Goal: Information Seeking & Learning: Learn about a topic

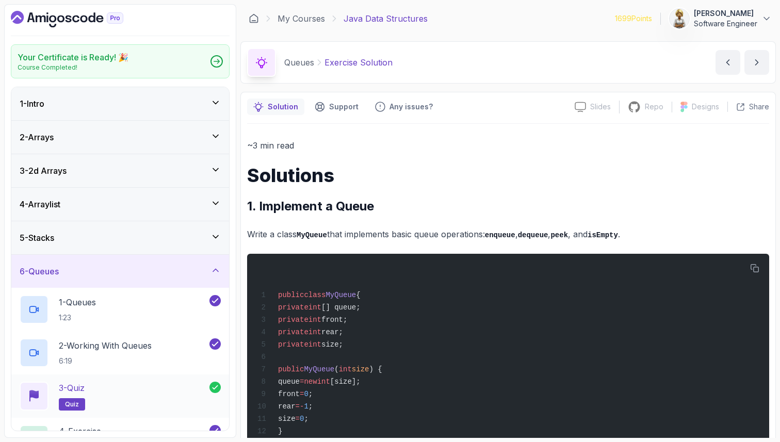
scroll to position [990, 0]
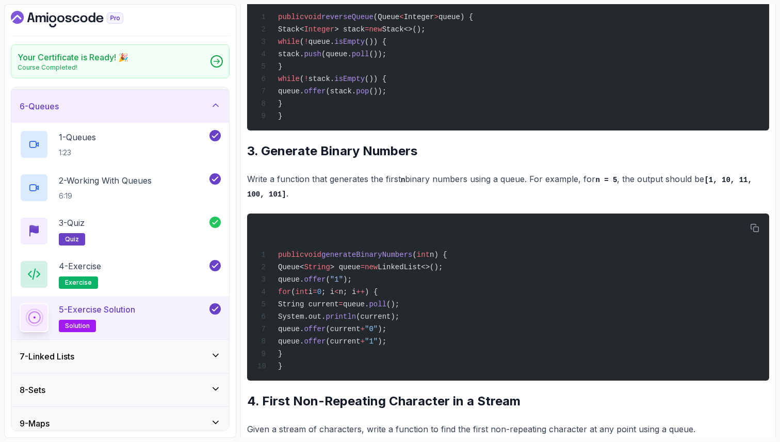
click at [332, 229] on div "~3 min read Solutions 1. Implement a Queue Write a class MyQueue that implement…" at bounding box center [508, 222] width 522 height 2149
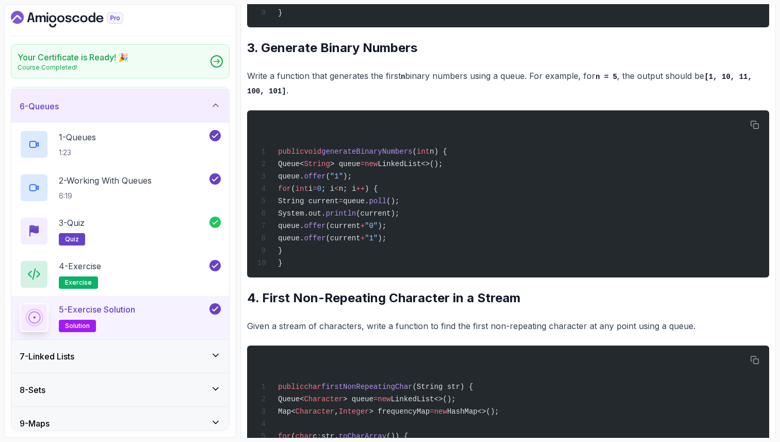
scroll to position [1114, 0]
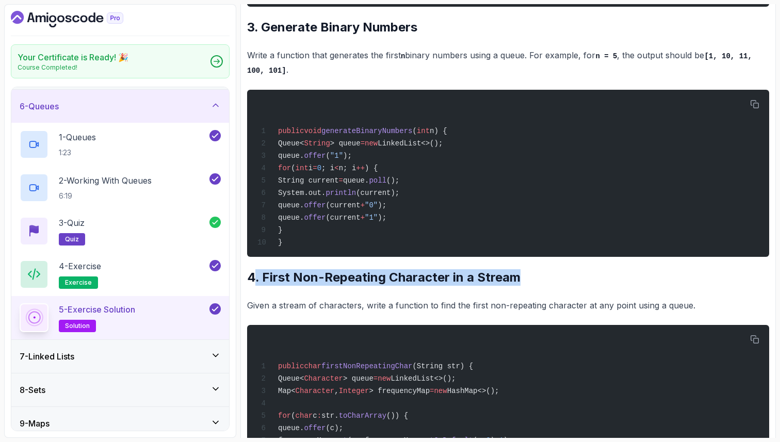
drag, startPoint x: 518, startPoint y: 308, endPoint x: 253, endPoint y: 306, distance: 265.1
click at [253, 286] on h2 "4. First Non-Repeating Character in a Stream" at bounding box center [508, 277] width 522 height 17
copy h2 ". First Non-Repeating Character in a Stream"
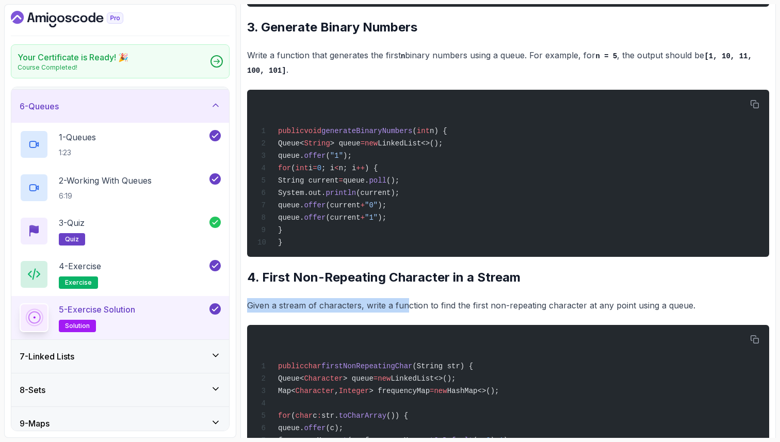
click at [406, 313] on p "Given a stream of characters, write a function to find the first non-repeating …" at bounding box center [508, 305] width 522 height 14
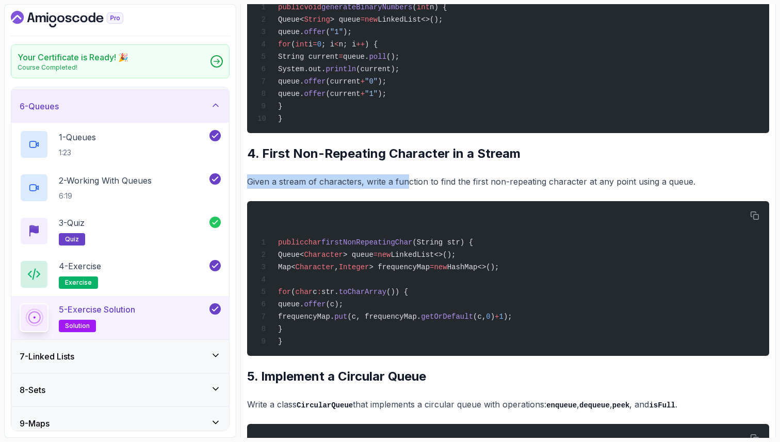
scroll to position [1259, 0]
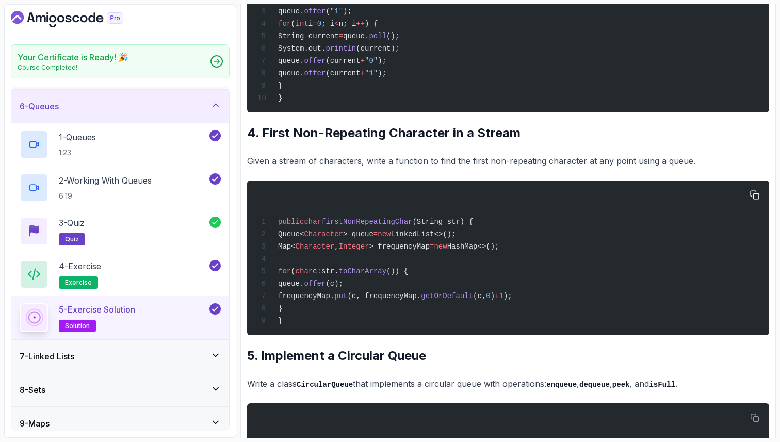
click at [299, 238] on span "Queue<" at bounding box center [291, 234] width 26 height 8
click at [455, 238] on span "LinkedList<>();" at bounding box center [422, 234] width 65 height 8
click at [296, 251] on span "Map<" at bounding box center [287, 246] width 18 height 8
click at [369, 251] on span "Integer" at bounding box center [354, 246] width 30 height 8
click at [296, 251] on span "Map<" at bounding box center [287, 246] width 18 height 8
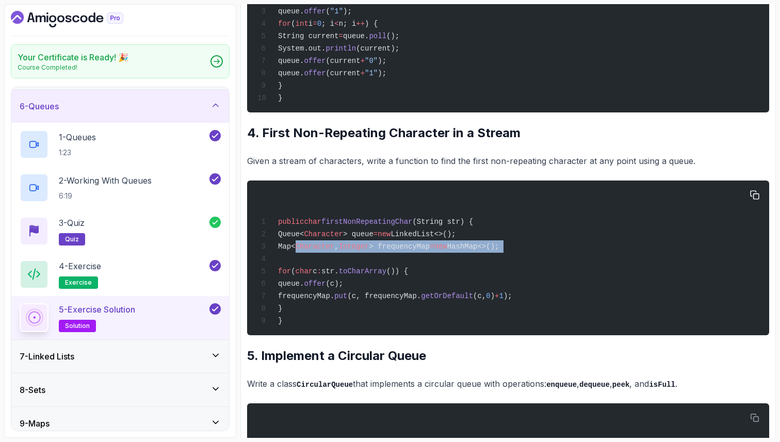
drag, startPoint x: 296, startPoint y: 279, endPoint x: 573, endPoint y: 289, distance: 276.7
click at [573, 289] on div "public char firstNonRepeatingChar (String str) { Queue< Character > queue = new…" at bounding box center [507, 258] width 505 height 142
copy code "Map< Character , Integer > frequencyMap = new HashMap<>();"
drag, startPoint x: 403, startPoint y: 332, endPoint x: 549, endPoint y: 331, distance: 146.0
click at [512, 300] on span "frequencyMap. put (c, frequencyMap. getOrDefault (c, 0 ) + 1 );" at bounding box center [384, 296] width 255 height 8
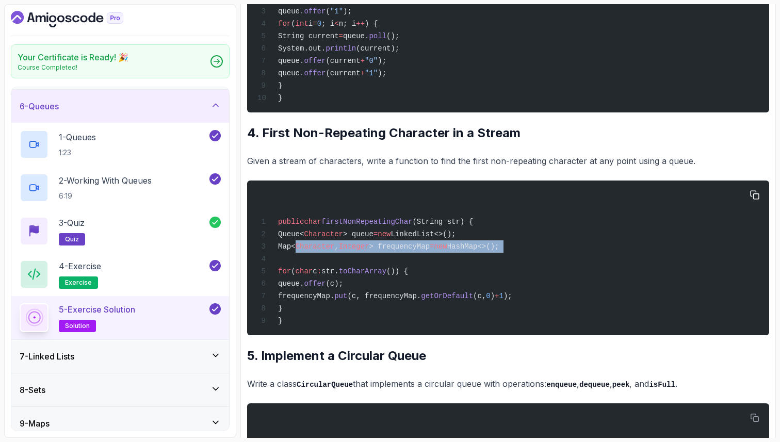
copy span "requencyMap. getOrDefault (c, 0 ) + 1"
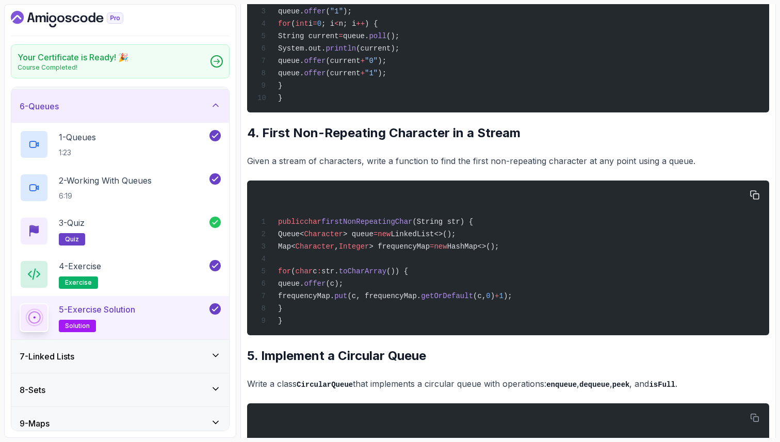
click at [304, 288] on span "queue." at bounding box center [291, 284] width 26 height 8
click at [343, 238] on span "Character" at bounding box center [323, 234] width 39 height 8
click at [632, 168] on p "Given a stream of characters, write a function to find the first non-repeating …" at bounding box center [508, 161] width 522 height 14
click at [450, 329] on div "public char firstNonRepeatingChar (String str) { Queue< Character > queue = new…" at bounding box center [507, 258] width 505 height 142
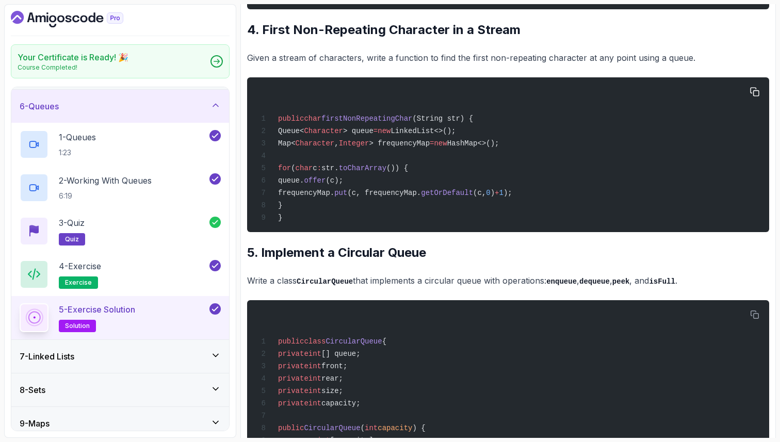
scroll to position [1382, 0]
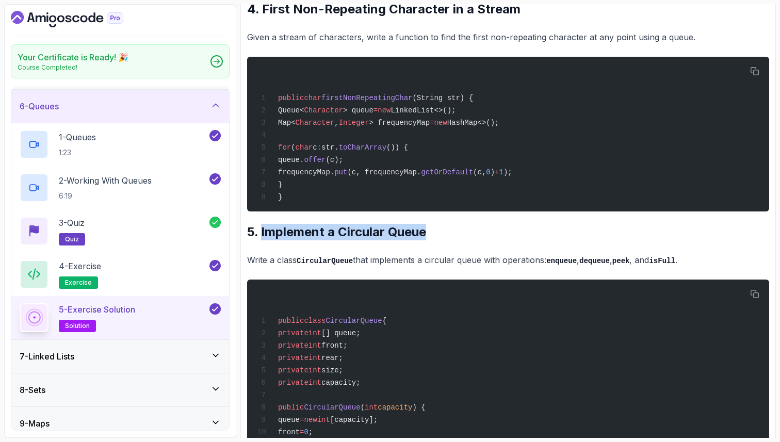
drag, startPoint x: 432, startPoint y: 269, endPoint x: 261, endPoint y: 272, distance: 171.3
click at [261, 240] on h2 "5. Implement a Circular Queue" at bounding box center [508, 232] width 522 height 17
copy h2 "Implement a Circular Queue"
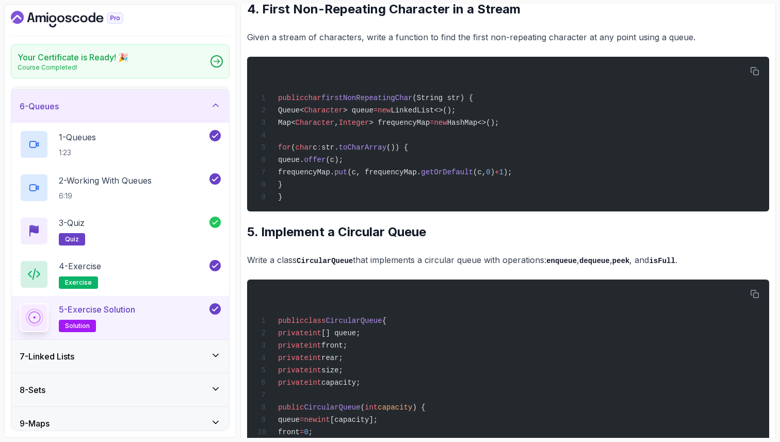
click at [339, 265] on code "CircularQueue" at bounding box center [325, 261] width 56 height 8
click at [571, 265] on code "enqueue" at bounding box center [561, 261] width 30 height 8
click at [608, 265] on code "dequeue" at bounding box center [594, 261] width 30 height 8
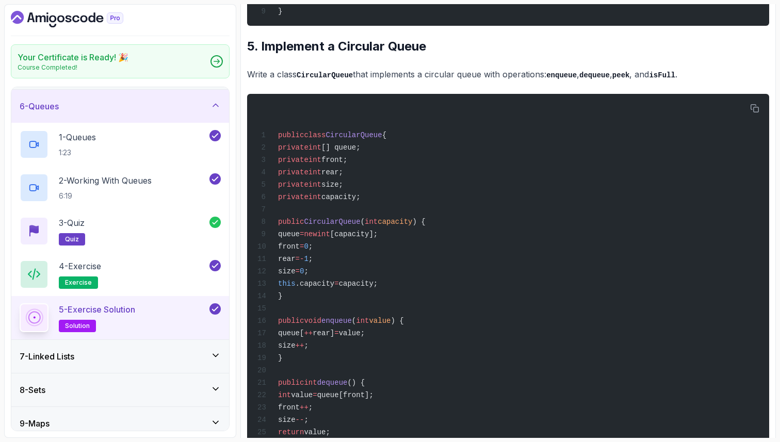
scroll to position [1589, 0]
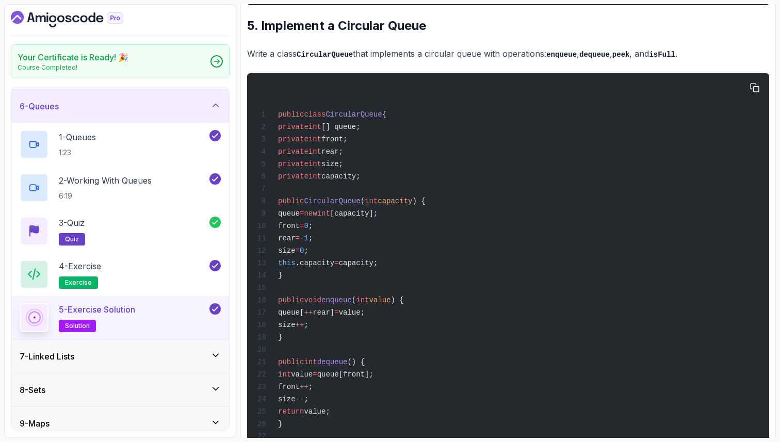
click at [300, 230] on span "front" at bounding box center [289, 226] width 22 height 8
click at [296, 242] on span "rear" at bounding box center [287, 238] width 18 height 8
click at [296, 255] on span "size" at bounding box center [287, 251] width 18 height 8
click at [335, 267] on span ".capacity" at bounding box center [315, 263] width 39 height 8
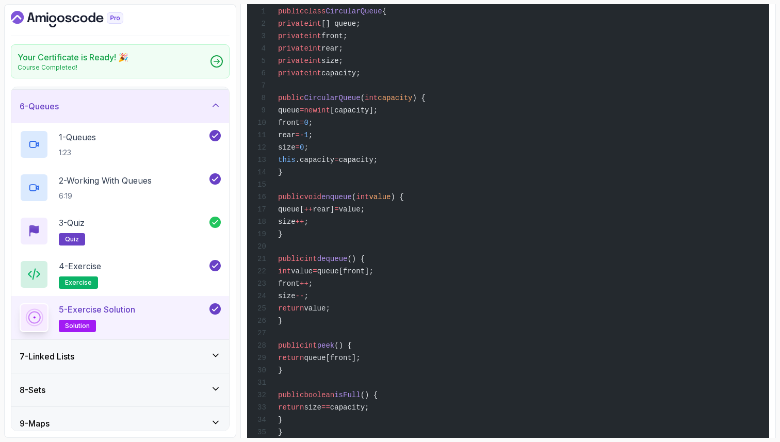
scroll to position [1713, 0]
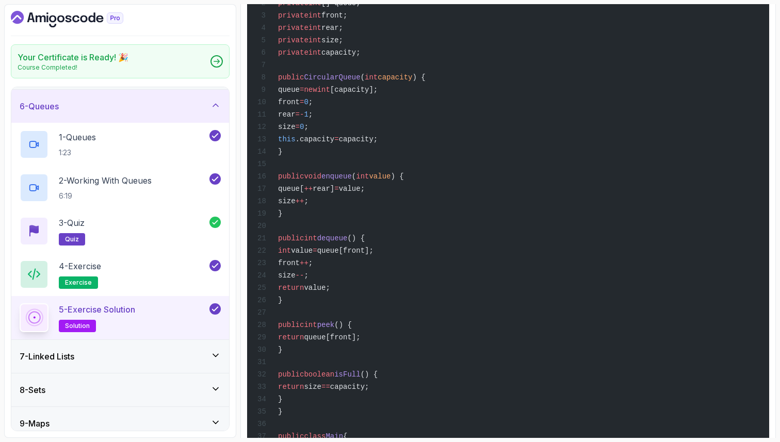
click at [321, 181] on span "void" at bounding box center [313, 176] width 18 height 8
click at [329, 254] on div "public class CircularQueue { private int [] queue; private int front; private i…" at bounding box center [507, 262] width 505 height 613
click at [317, 242] on span "int" at bounding box center [310, 238] width 13 height 8
click at [330, 341] on div "public class CircularQueue { private int [] queue; private int front; private i…" at bounding box center [507, 262] width 505 height 613
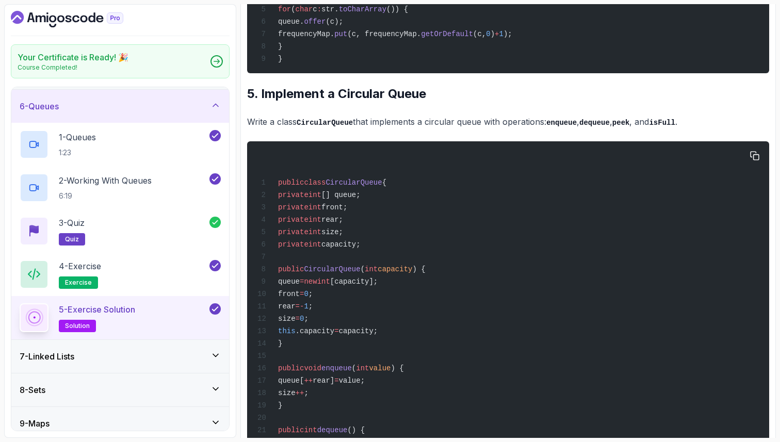
scroll to position [1518, 0]
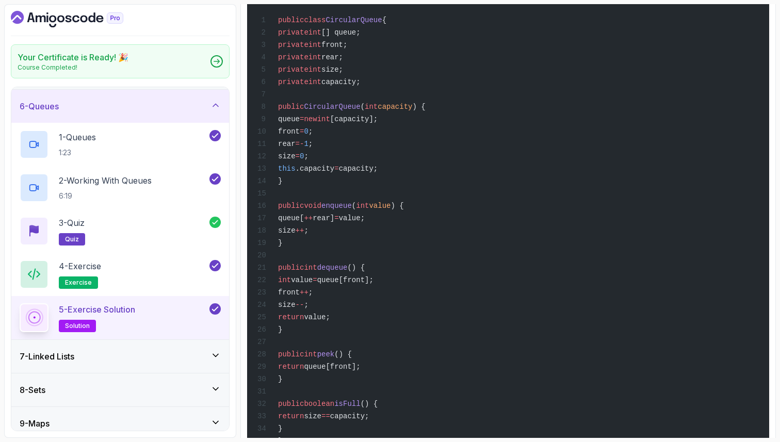
scroll to position [1704, 0]
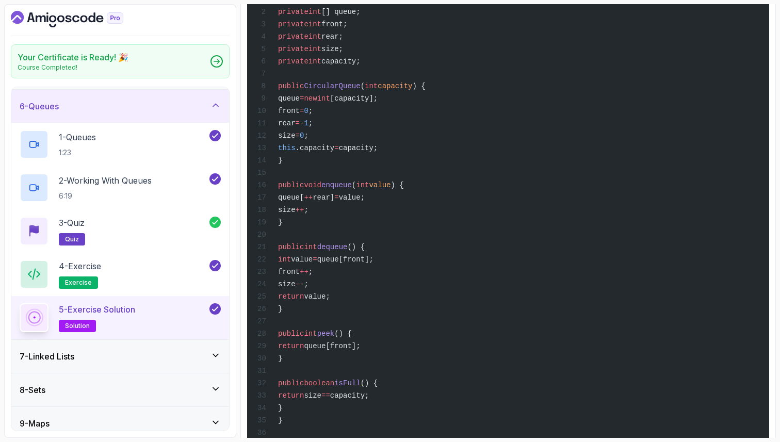
click at [320, 369] on div "public class CircularQueue { private int [] queue; private int front; private i…" at bounding box center [507, 270] width 505 height 613
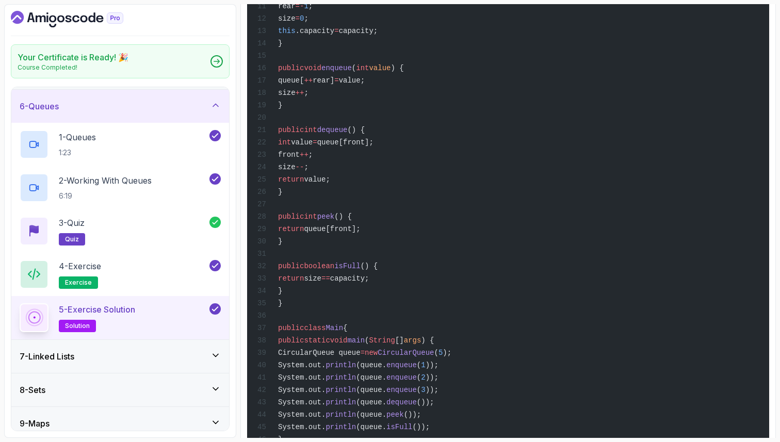
scroll to position [1828, 0]
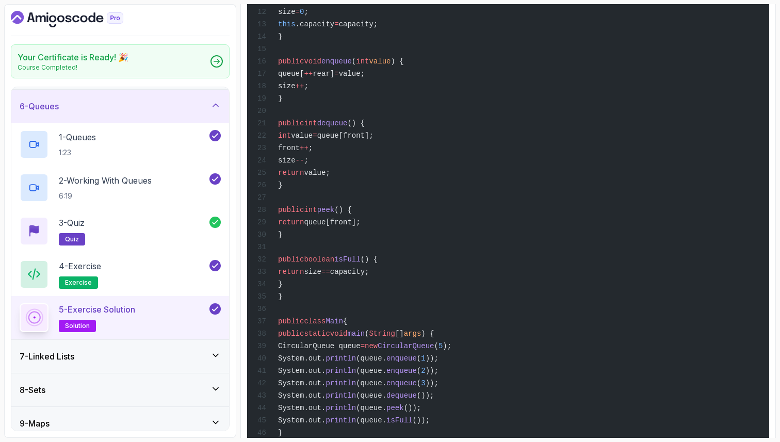
click at [532, 344] on div "public class CircularQueue { private int [] queue; private int front; private i…" at bounding box center [507, 147] width 505 height 613
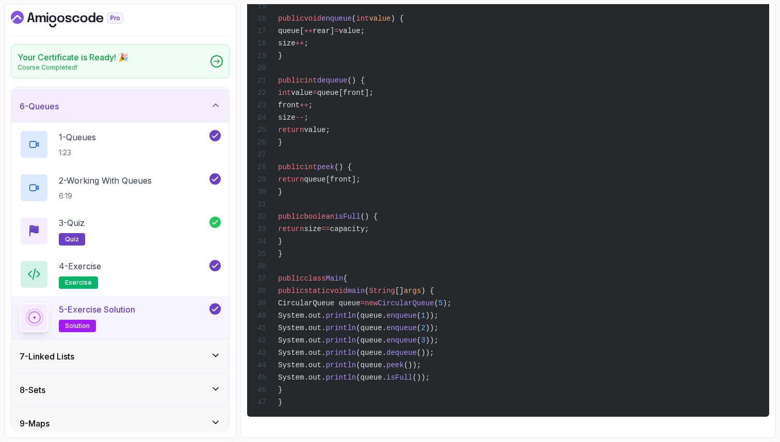
scroll to position [1931, 0]
drag, startPoint x: 280, startPoint y: 274, endPoint x: 319, endPoint y: 389, distance: 121.0
click at [319, 389] on div "public class CircularQueue { private int [] queue; private int front; private i…" at bounding box center [507, 104] width 505 height 613
copy code "public class Main { public static void main ( String [] args ) { CircularQueue …"
click at [478, 173] on div "public class CircularQueue { private int [] queue; private int front; private i…" at bounding box center [507, 104] width 505 height 613
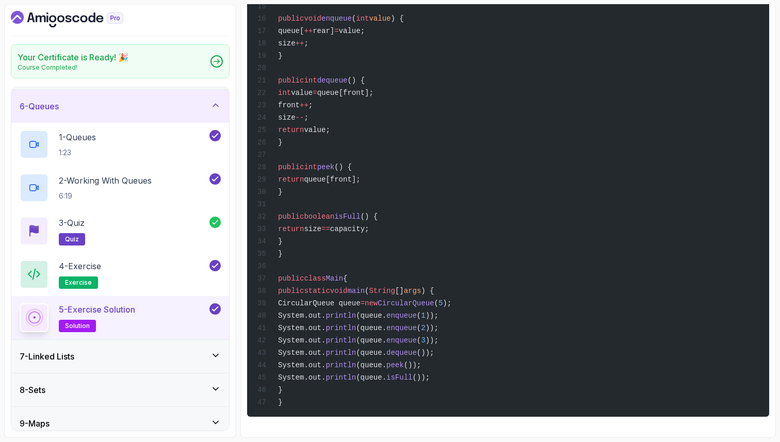
click at [377, 47] on div "public class CircularQueue { private int [] queue; private int front; private i…" at bounding box center [507, 104] width 505 height 613
click at [321, 23] on span "void" at bounding box center [313, 18] width 18 height 8
click at [317, 85] on span "int" at bounding box center [310, 80] width 13 height 8
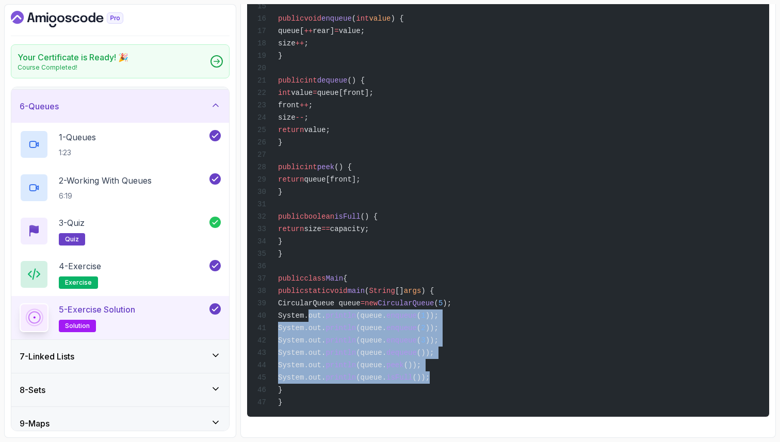
drag, startPoint x: 308, startPoint y: 350, endPoint x: 481, endPoint y: 422, distance: 187.3
click at [481, 411] on div "public class CircularQueue { private int [] queue; private int front; private i…" at bounding box center [507, 104] width 505 height 613
copy code "System.out. println (queue. enqueue ( 1 )); System.out. println (queue. enqueue…"
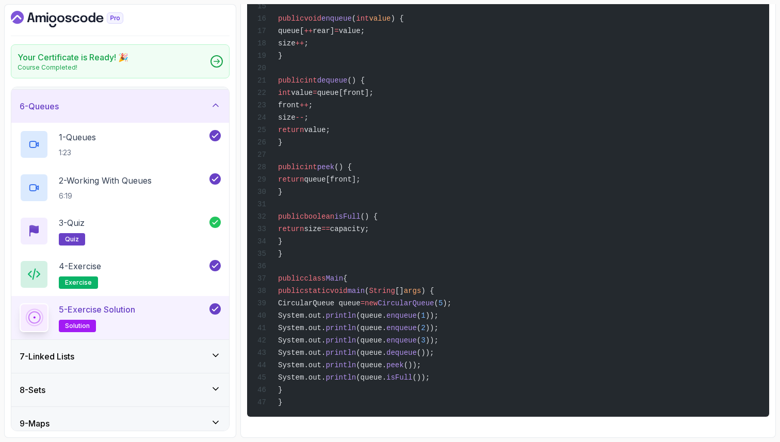
click at [288, 402] on div "public class CircularQueue { private int [] queue; private int front; private i…" at bounding box center [507, 104] width 505 height 613
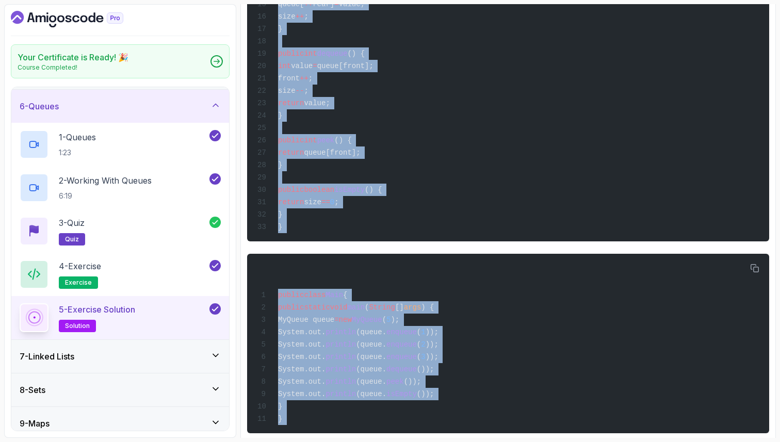
scroll to position [7, 0]
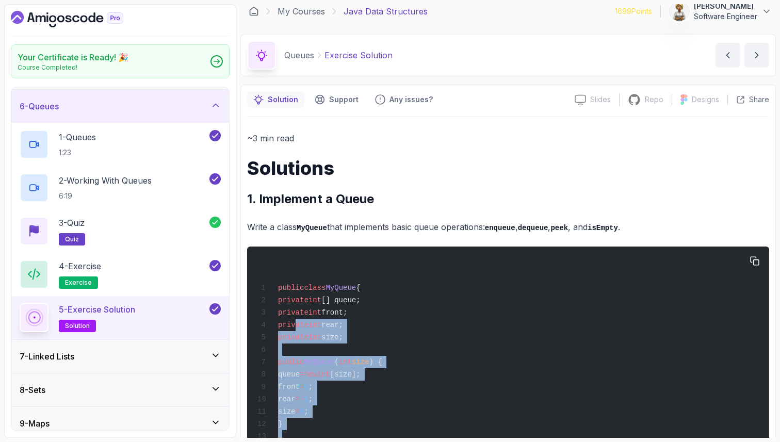
drag, startPoint x: 288, startPoint y: 402, endPoint x: 295, endPoint y: 320, distance: 82.2
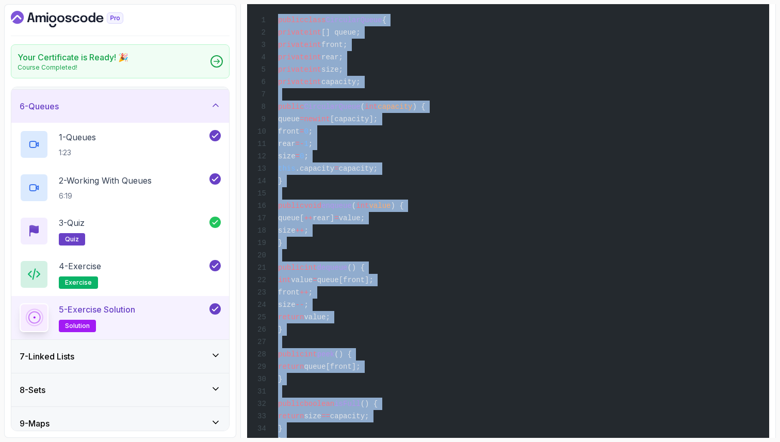
scroll to position [1662, 0]
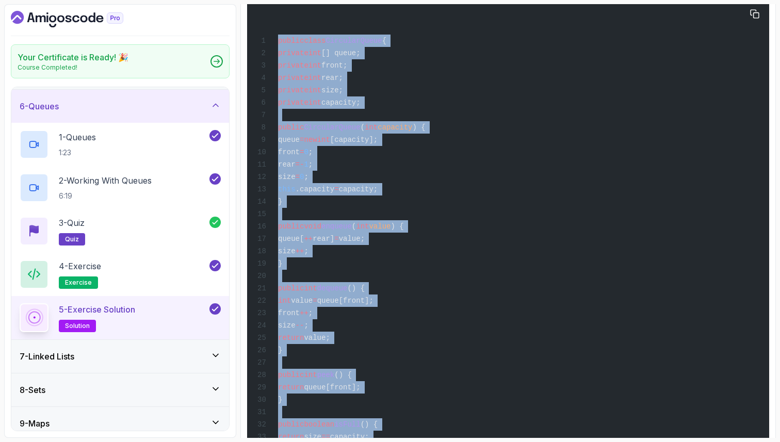
click at [292, 57] on span "private" at bounding box center [293, 53] width 30 height 8
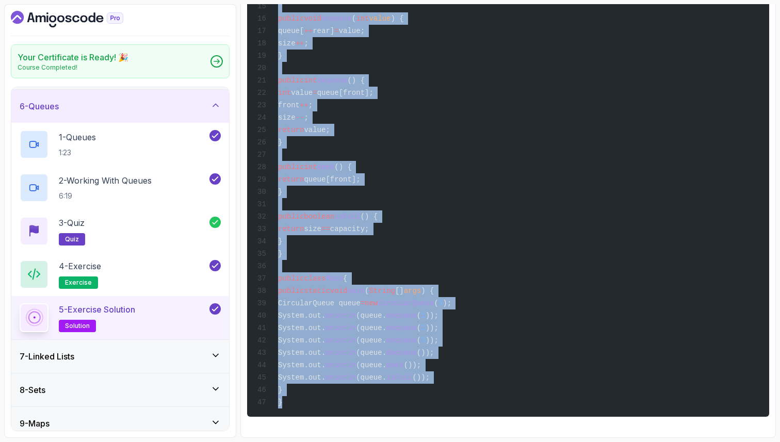
scroll to position [1931, 0]
drag, startPoint x: 292, startPoint y: 93, endPoint x: 323, endPoint y: 402, distance: 310.5
click at [323, 402] on div "public class CircularQueue { private int [] queue; private int front; private i…" at bounding box center [507, 104] width 505 height 613
copy code "private int [] queue; private int front; private int rear; private int size; pr…"
click at [624, 194] on div "public class CircularQueue { private int [] queue; private int front; private i…" at bounding box center [507, 104] width 505 height 613
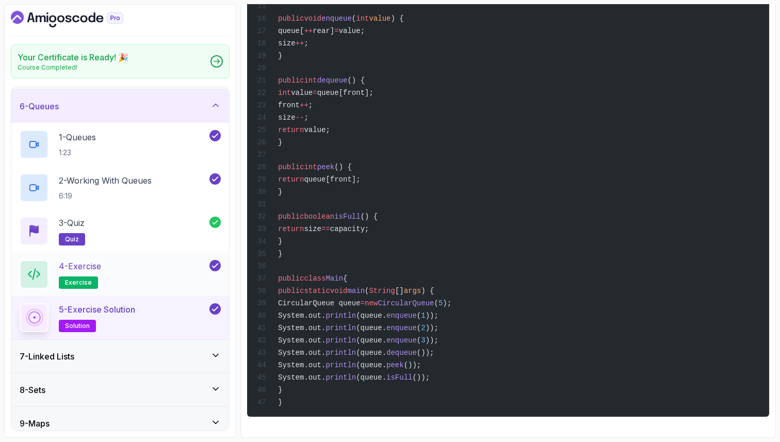
click at [122, 266] on div "4 - Exercise exercise" at bounding box center [114, 274] width 188 height 29
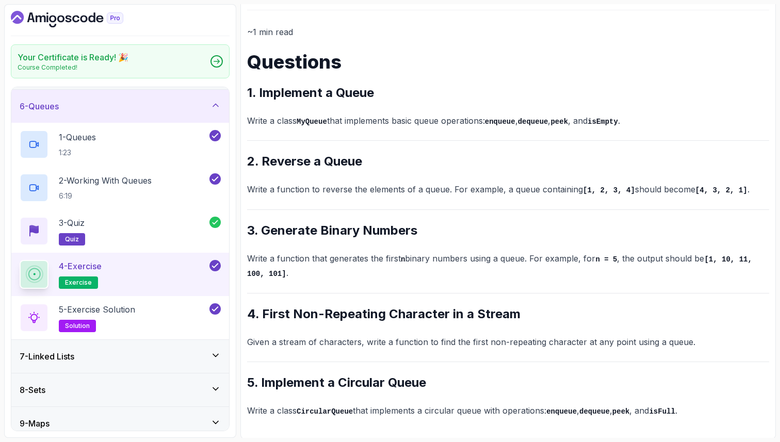
click at [214, 104] on icon at bounding box center [215, 105] width 10 height 10
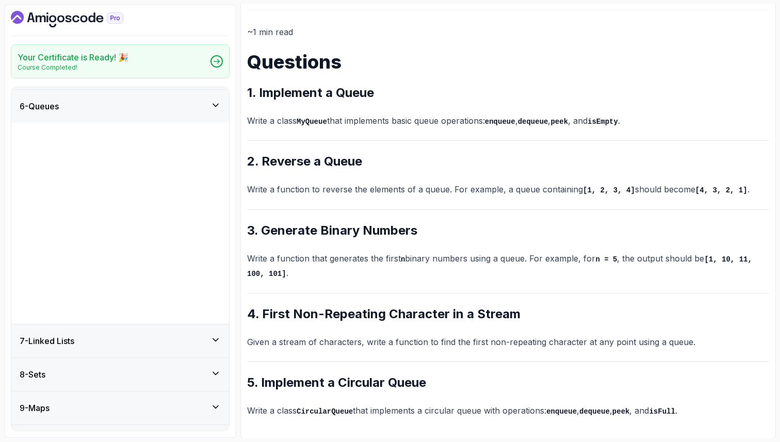
scroll to position [0, 0]
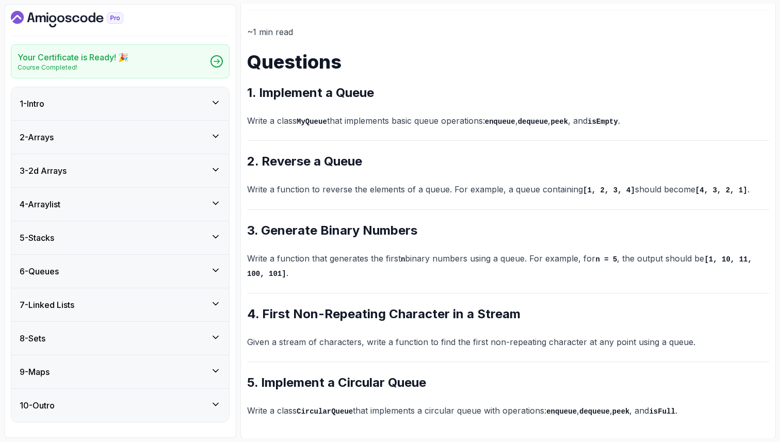
click at [216, 303] on icon at bounding box center [215, 304] width 10 height 10
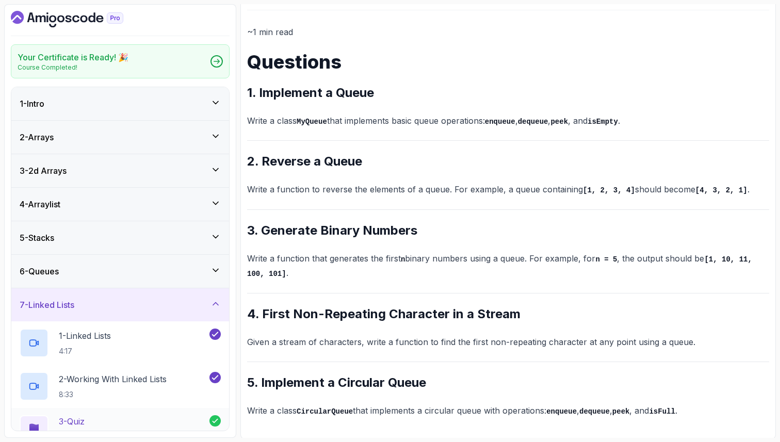
click at [186, 423] on div "3 - Quiz quiz" at bounding box center [115, 429] width 190 height 29
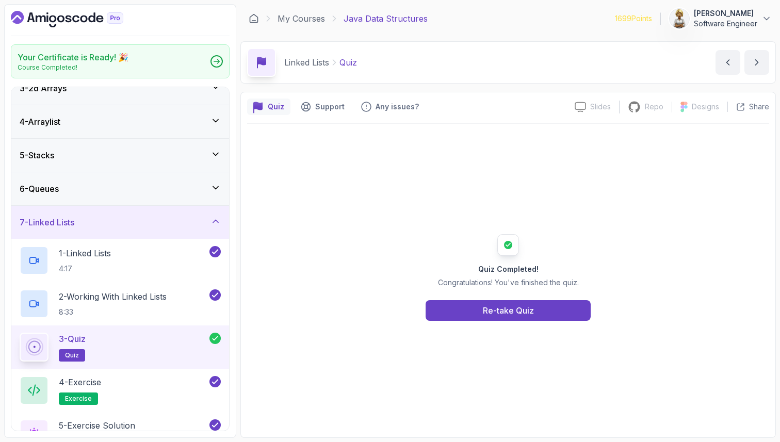
scroll to position [103, 0]
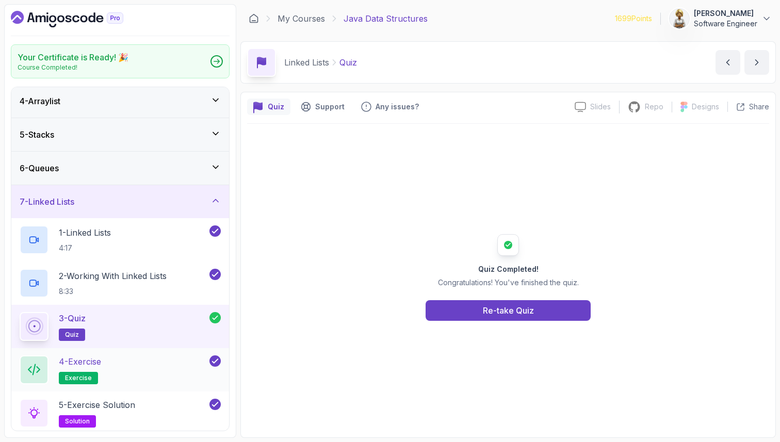
click at [163, 358] on div "4 - Exercise exercise" at bounding box center [114, 369] width 188 height 29
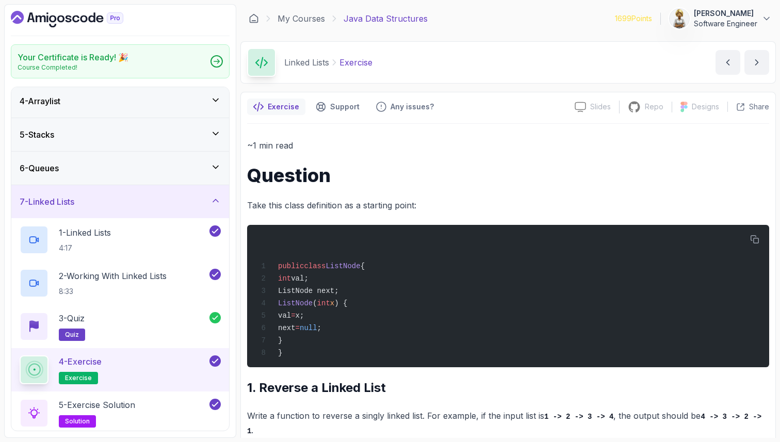
click at [512, 184] on h1 "Question" at bounding box center [508, 175] width 522 height 21
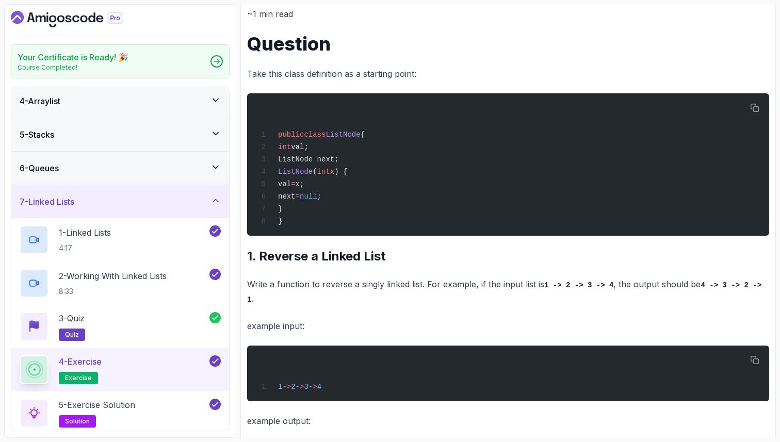
scroll to position [216, 0]
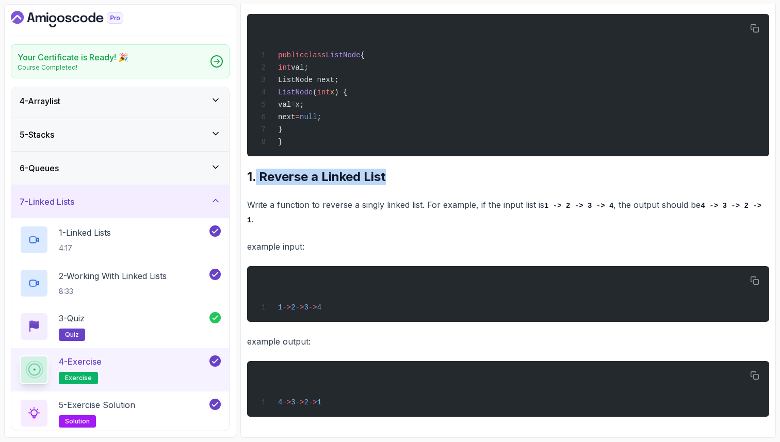
drag, startPoint x: 385, startPoint y: 176, endPoint x: 256, endPoint y: 173, distance: 129.0
click at [256, 174] on h2 "1. Reverse a Linked List" at bounding box center [508, 177] width 522 height 17
copy h2 "Reverse a Linked List"
click at [489, 74] on div "public class ListNode { int val; ListNode next; ListNode ( int x ) { val = x; n…" at bounding box center [507, 85] width 505 height 130
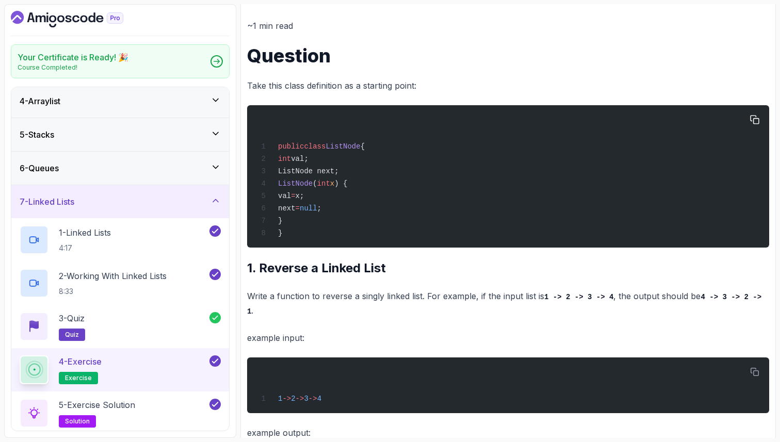
scroll to position [112, 0]
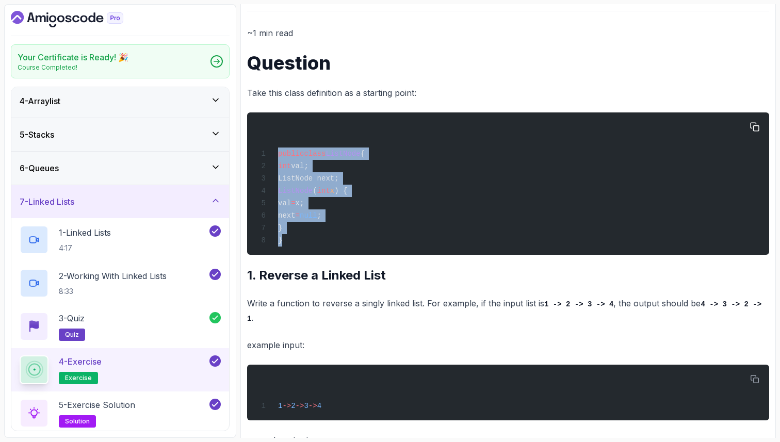
drag, startPoint x: 283, startPoint y: 242, endPoint x: 275, endPoint y: 157, distance: 84.9
click at [275, 157] on div "public class ListNode { int val; ListNode next; ListNode ( int x ) { val = x; n…" at bounding box center [507, 184] width 505 height 130
copy code "public class ListNode { int val; ListNode next; ListNode ( int x ) { val = x; n…"
click at [363, 166] on div "public class ListNode { int val; ListNode next; ListNode ( int x ) { val = x; n…" at bounding box center [507, 184] width 505 height 130
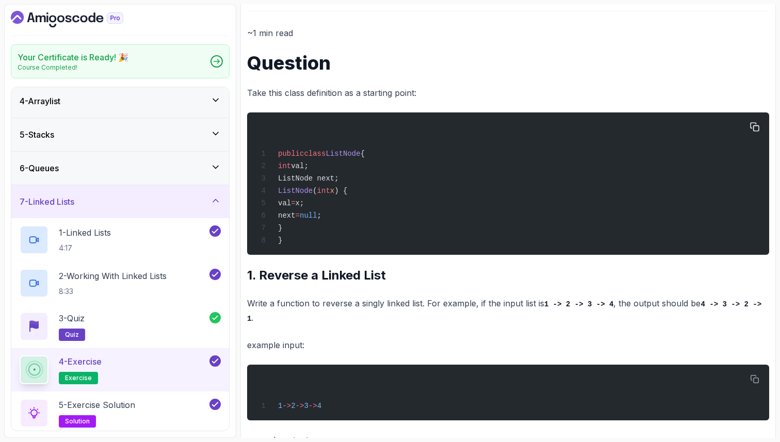
drag, startPoint x: 295, startPoint y: 165, endPoint x: 306, endPoint y: 230, distance: 66.1
click at [306, 230] on div "public class ListNode { int val; ListNode next; ListNode ( int x ) { val = x; n…" at bounding box center [507, 184] width 505 height 130
copy code "int val; ListNode next; ListNode ( int x ) { val = x; next = null ; }"
click at [390, 182] on div "public class ListNode { int val; ListNode next; ListNode ( int x ) { val = x; n…" at bounding box center [507, 184] width 505 height 130
click at [288, 249] on div "public class ListNode { int val; ListNode next; ListNode ( int x ) { val = x; n…" at bounding box center [507, 184] width 505 height 130
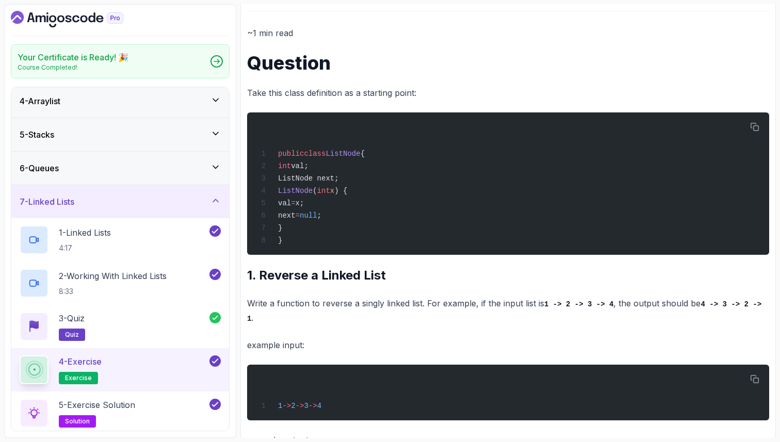
click at [365, 352] on p "example input:" at bounding box center [508, 345] width 522 height 14
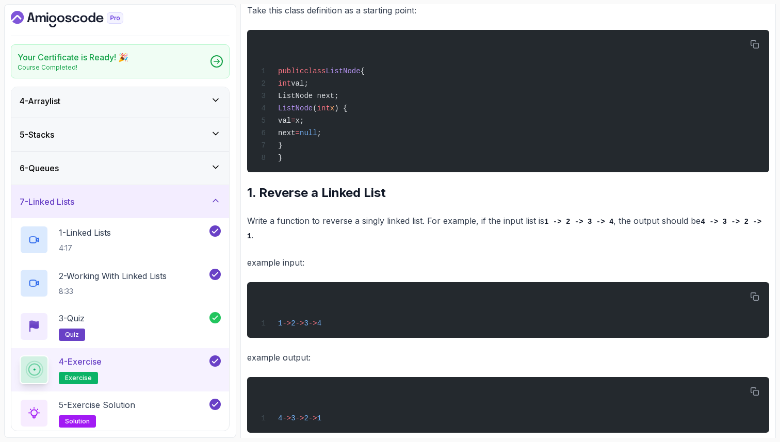
scroll to position [216, 0]
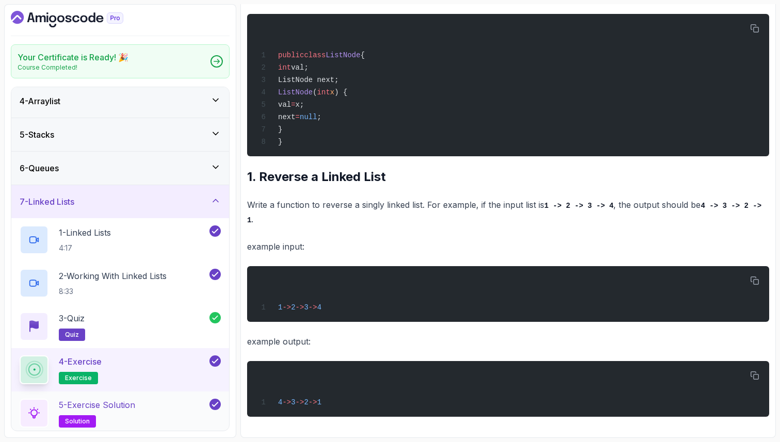
click at [141, 410] on div "5 - Exercise Solution solution" at bounding box center [114, 413] width 188 height 29
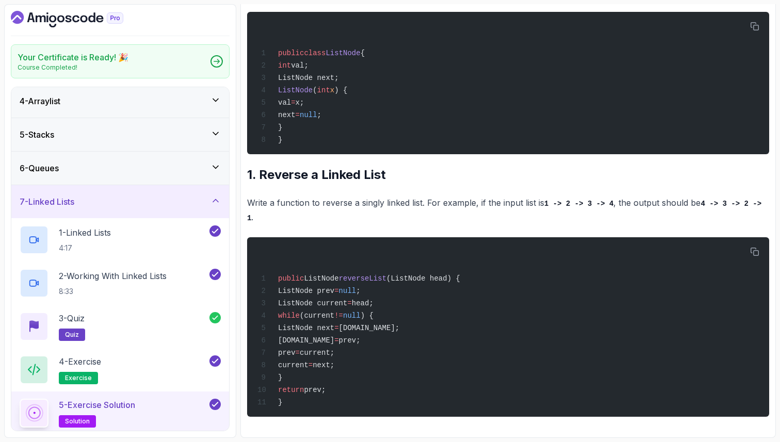
scroll to position [195, 0]
click at [356, 246] on div "public ListNode reverseList (ListNode head) { ListNode prev = null ; ListNode c…" at bounding box center [507, 326] width 505 height 167
click at [452, 95] on div "public class ListNode { int val; ListNode next; ListNode ( int x ) { val = x; n…" at bounding box center [507, 83] width 505 height 130
click at [320, 49] on span "class" at bounding box center [315, 53] width 22 height 8
click at [285, 274] on span "public" at bounding box center [291, 278] width 26 height 8
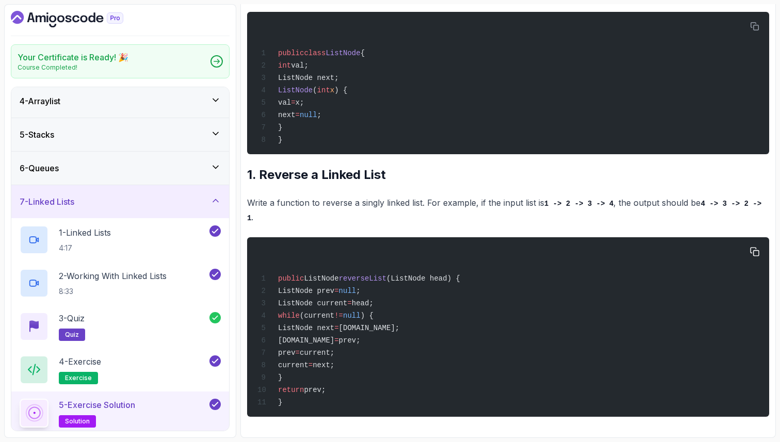
drag, startPoint x: 309, startPoint y: 274, endPoint x: 345, endPoint y: 275, distance: 35.6
click at [338, 275] on span "ListNode" at bounding box center [321, 278] width 35 height 8
click at [294, 299] on span "ListNode current" at bounding box center [312, 303] width 69 height 8
drag, startPoint x: 294, startPoint y: 286, endPoint x: 404, endPoint y: 284, distance: 109.9
click at [404, 284] on div "public ListNode reverseList (ListNode head) { ListNode prev = null ; ListNode c…" at bounding box center [507, 326] width 505 height 167
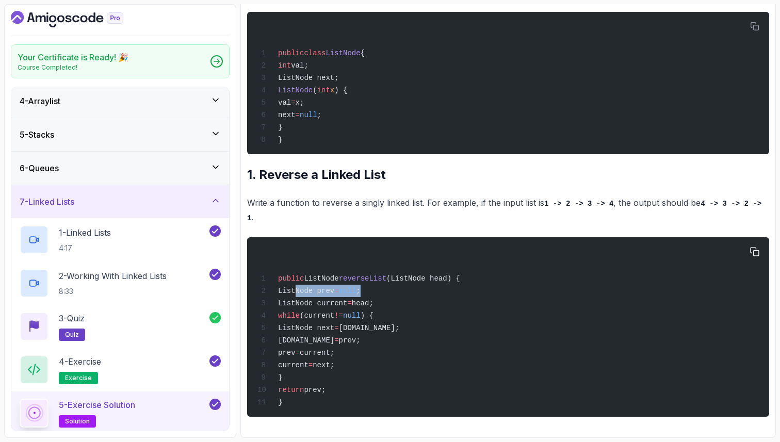
drag, startPoint x: 295, startPoint y: 297, endPoint x: 428, endPoint y: 298, distance: 133.1
click at [428, 298] on div "public ListNode reverseList (ListNode head) { ListNode prev = null ; ListNode c…" at bounding box center [507, 326] width 505 height 167
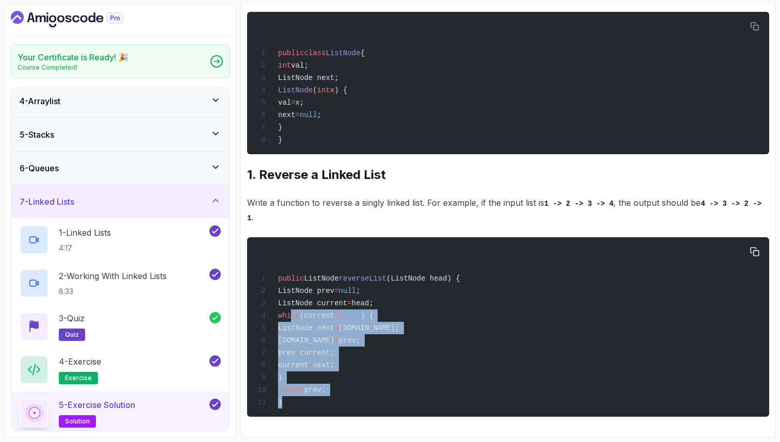
drag, startPoint x: 289, startPoint y: 312, endPoint x: 368, endPoint y: 410, distance: 125.4
click at [368, 410] on div "public ListNode reverseList (ListNode head) { ListNode prev = null ; ListNode c…" at bounding box center [507, 326] width 505 height 167
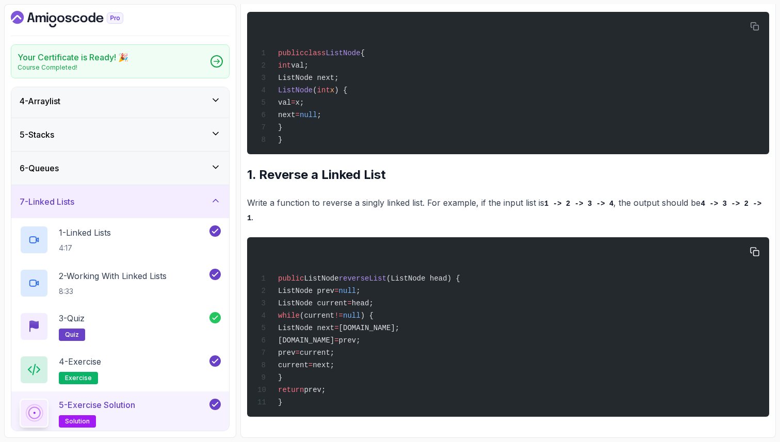
click at [488, 317] on div "public ListNode reverseList (ListNode head) { ListNode prev = null ; ListNode c…" at bounding box center [507, 326] width 505 height 167
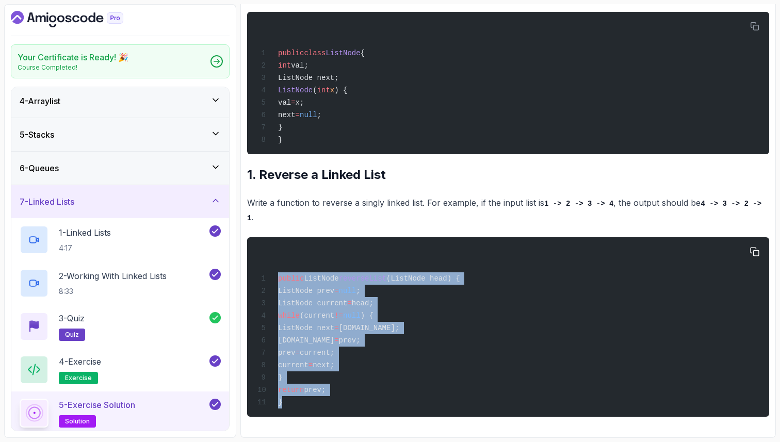
drag, startPoint x: 290, startPoint y: 402, endPoint x: 269, endPoint y: 273, distance: 131.2
click at [269, 273] on div "public ListNode reverseList (ListNode head) { ListNode prev = null ; ListNode c…" at bounding box center [507, 326] width 505 height 167
click at [216, 203] on icon at bounding box center [215, 200] width 10 height 10
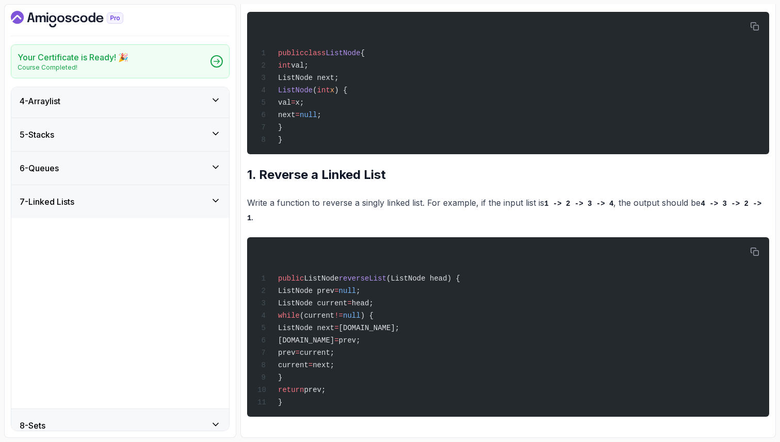
scroll to position [0, 0]
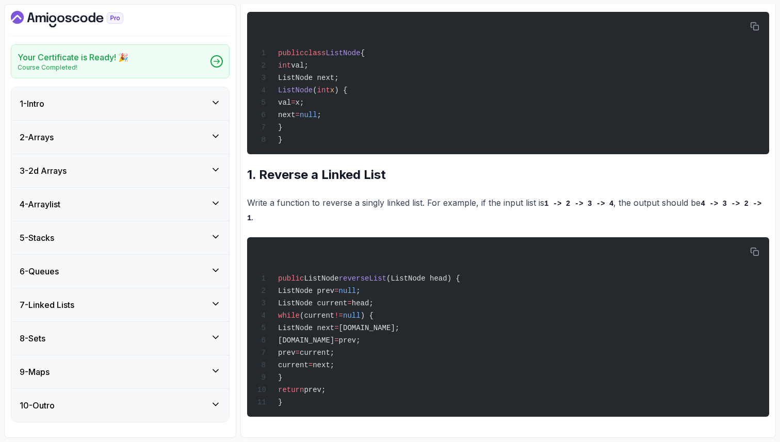
click at [209, 336] on div "8 - Sets" at bounding box center [120, 338] width 201 height 12
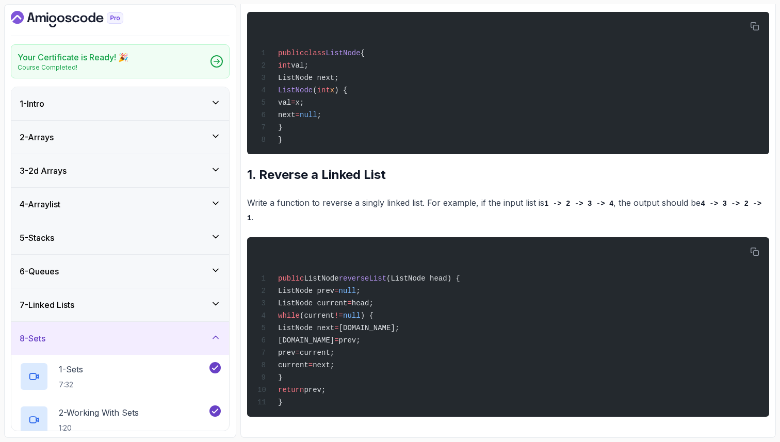
click at [213, 336] on icon at bounding box center [215, 337] width 10 height 10
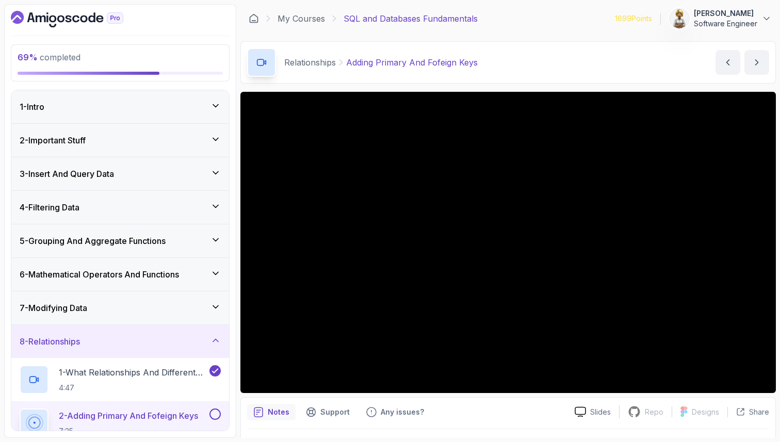
scroll to position [200, 0]
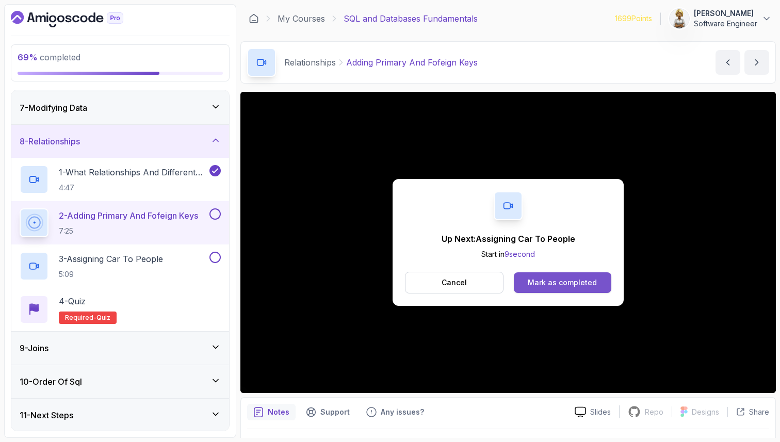
click at [587, 287] on div "Mark as completed" at bounding box center [562, 283] width 69 height 10
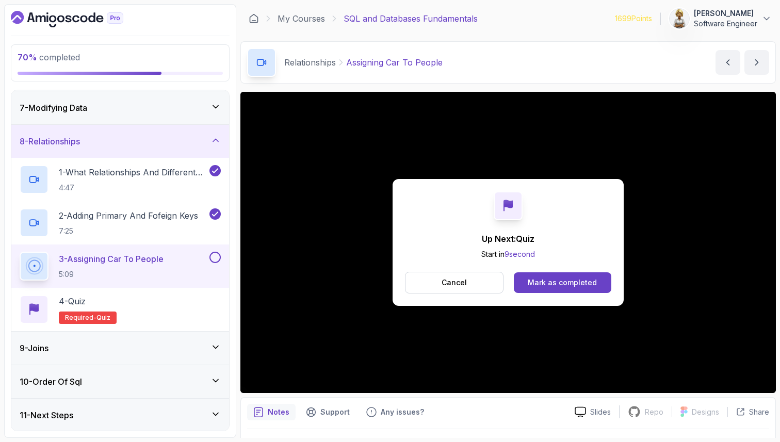
click at [280, 411] on p "Notes" at bounding box center [279, 412] width 22 height 10
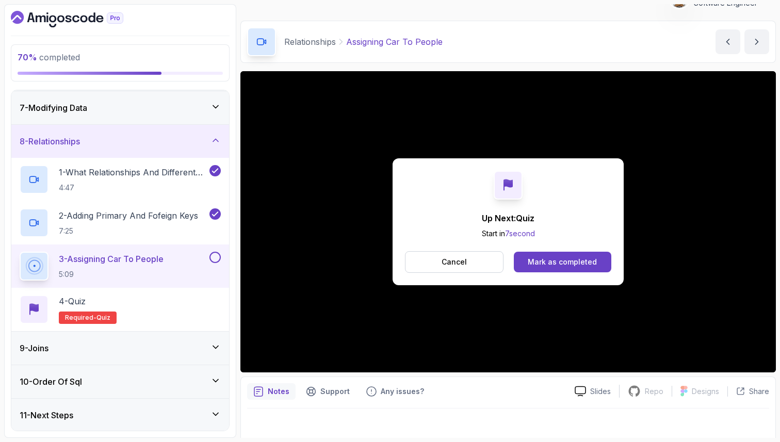
scroll to position [27, 0]
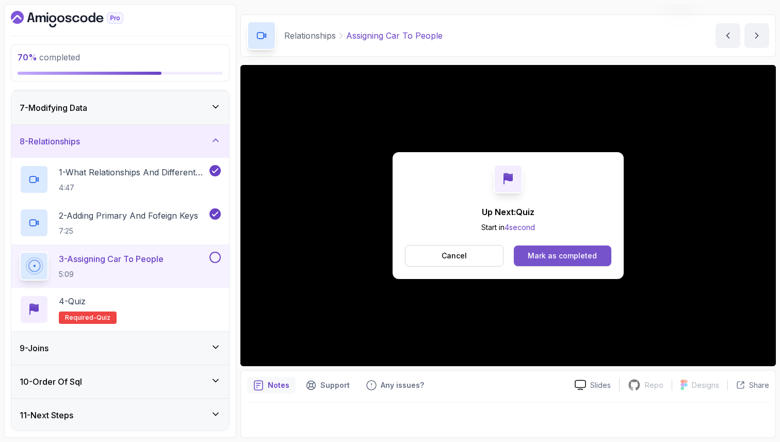
click at [572, 253] on div "Mark as completed" at bounding box center [562, 256] width 69 height 10
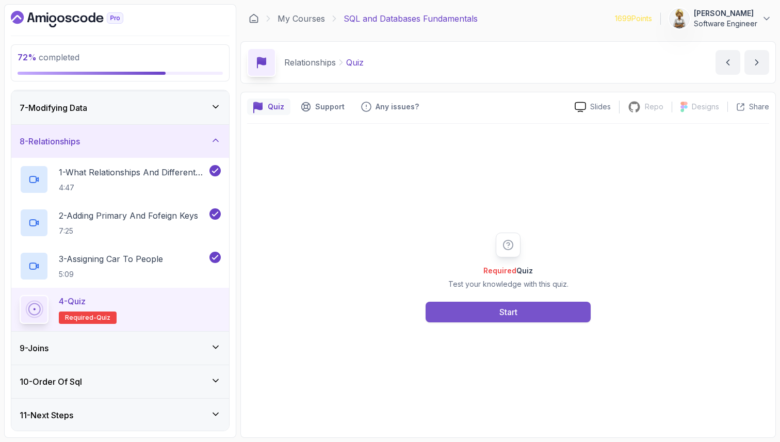
click at [543, 313] on button "Start" at bounding box center [508, 312] width 165 height 21
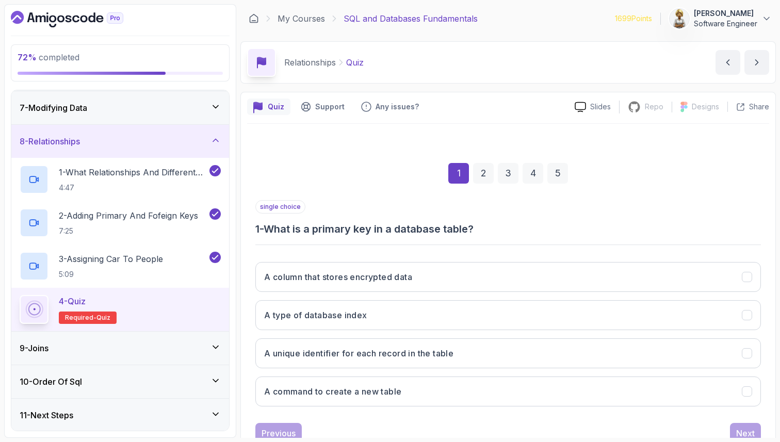
click at [559, 210] on div "single choice 1 - What is a primary key in a database table?" at bounding box center [507, 218] width 505 height 36
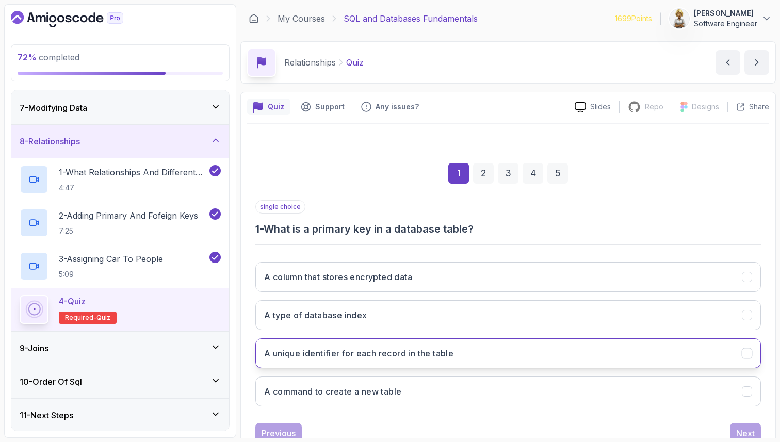
click at [415, 356] on h3 "A unique identifier for each record in the table" at bounding box center [358, 353] width 189 height 12
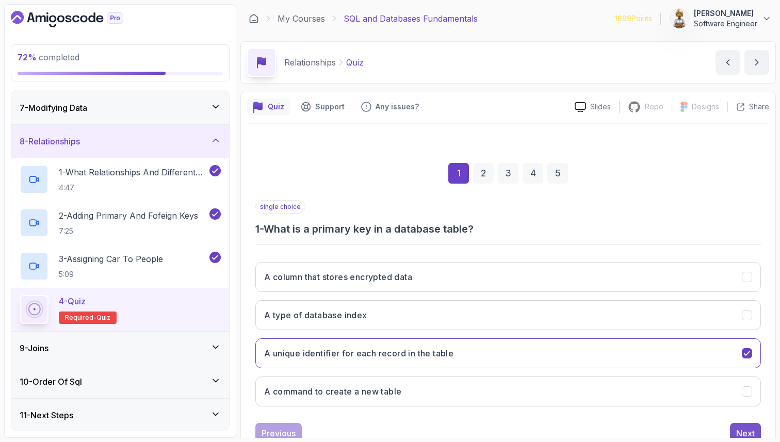
click at [737, 431] on div "Next" at bounding box center [745, 433] width 19 height 12
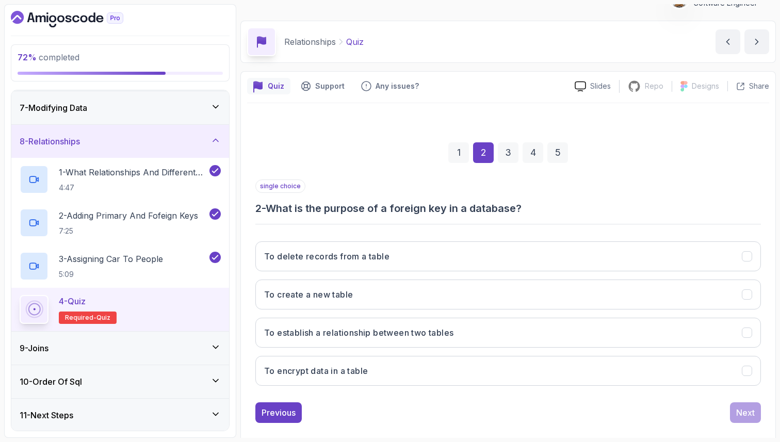
scroll to position [35, 0]
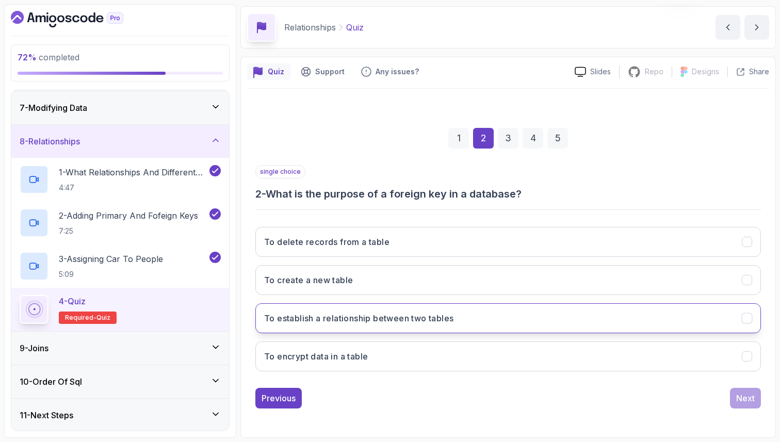
click at [458, 319] on button "To establish a relationship between two tables" at bounding box center [507, 318] width 505 height 30
click at [740, 394] on div "Next" at bounding box center [745, 398] width 19 height 12
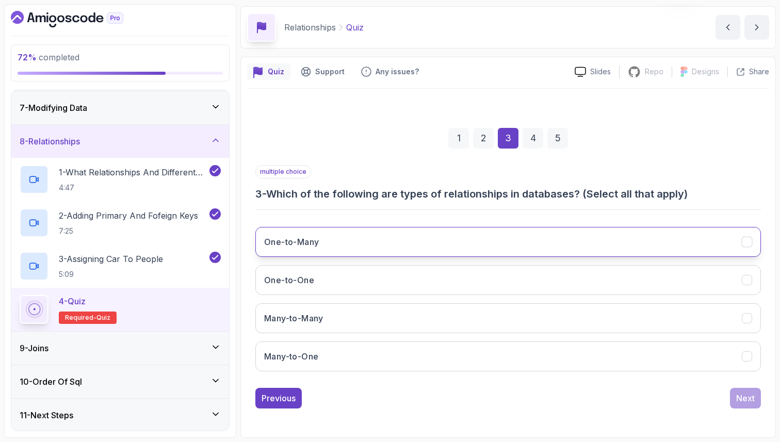
click at [544, 241] on button "One-to-Many" at bounding box center [507, 242] width 505 height 30
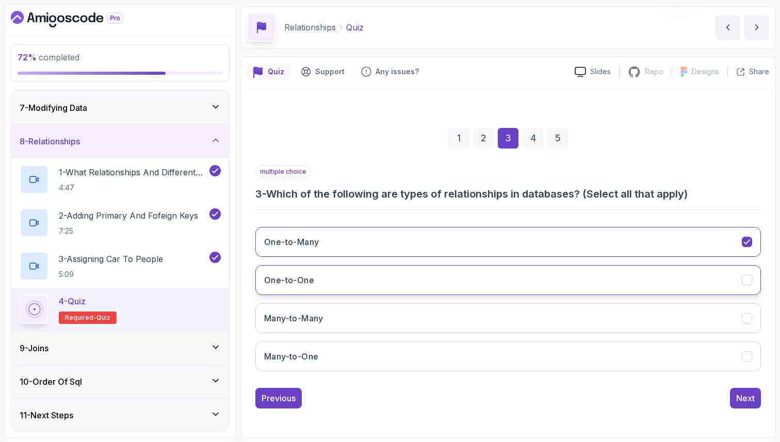
click at [528, 281] on button "One-to-One" at bounding box center [507, 280] width 505 height 30
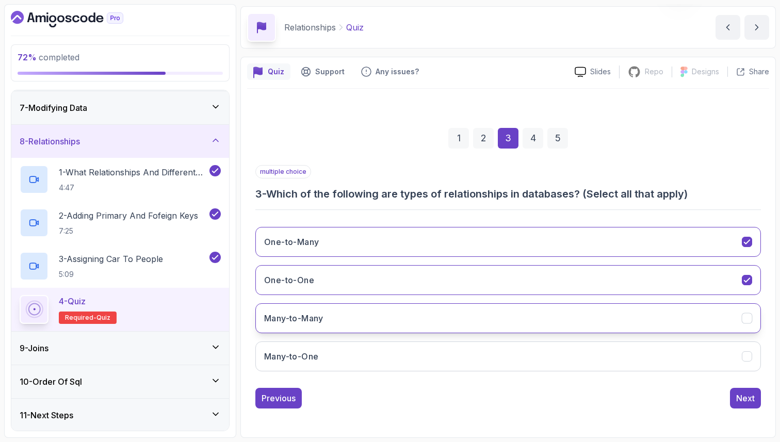
click at [520, 314] on button "Many-to-Many" at bounding box center [507, 318] width 505 height 30
click at [307, 360] on h3 "Many-to-One" at bounding box center [291, 356] width 54 height 12
click at [745, 398] on div "Next" at bounding box center [745, 398] width 19 height 12
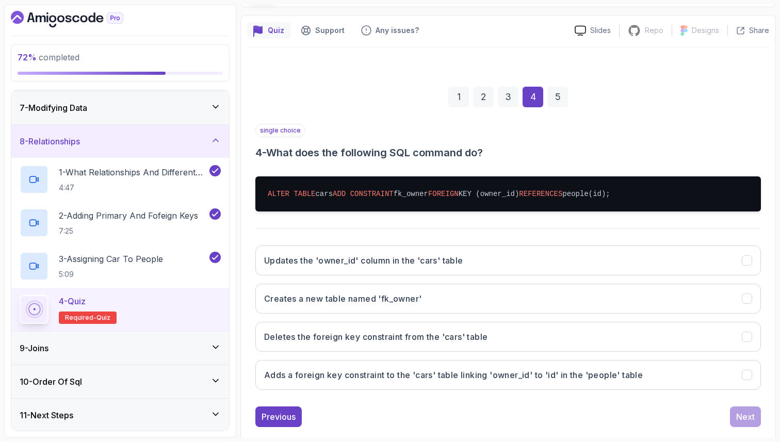
scroll to position [95, 0]
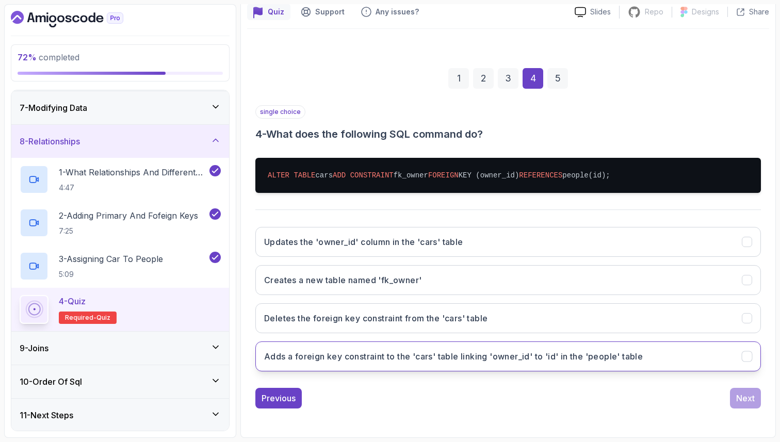
click at [311, 363] on button "Adds a foreign key constraint to the 'cars' table linking 'owner_id' to 'id' in…" at bounding box center [507, 356] width 505 height 30
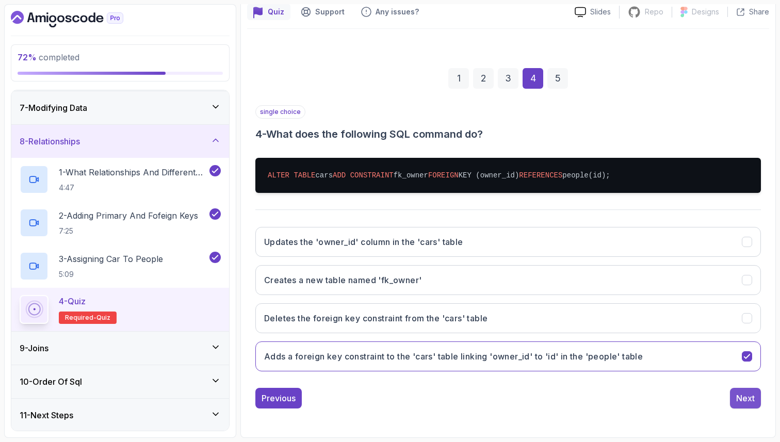
click at [752, 395] on div "Next" at bounding box center [745, 398] width 19 height 12
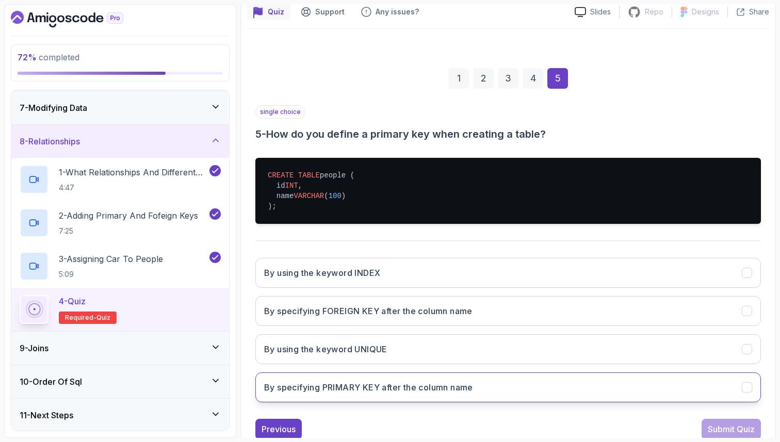
click at [411, 390] on h3 "By specifying PRIMARY KEY after the column name" at bounding box center [368, 387] width 209 height 12
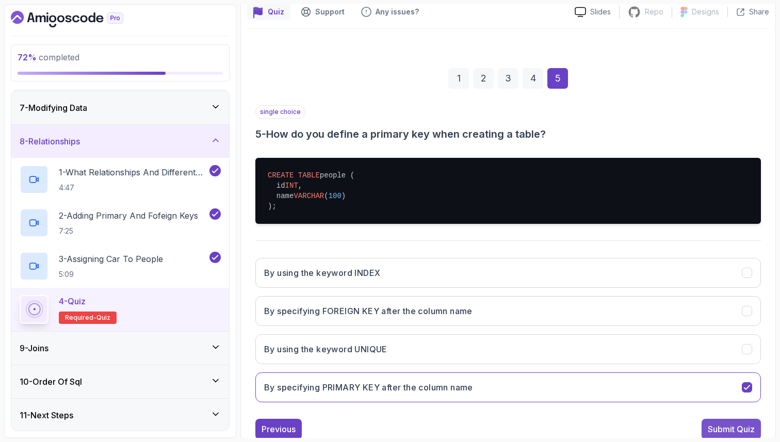
click at [742, 427] on div "Submit Quiz" at bounding box center [731, 429] width 47 height 12
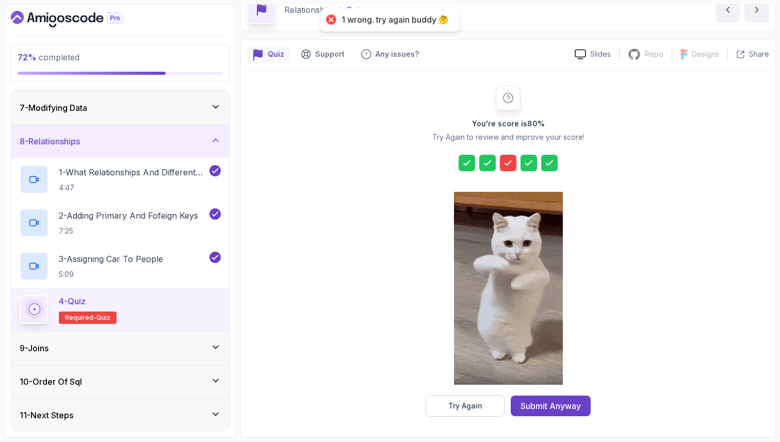
click at [509, 159] on icon at bounding box center [508, 163] width 10 height 10
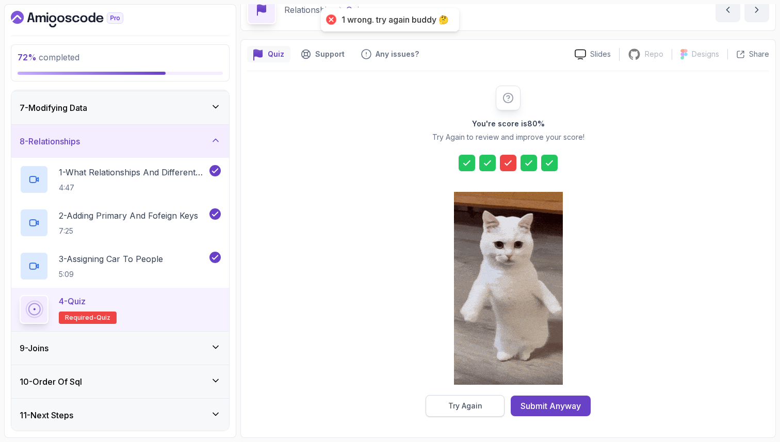
click at [445, 404] on button "Try Again" at bounding box center [465, 406] width 79 height 22
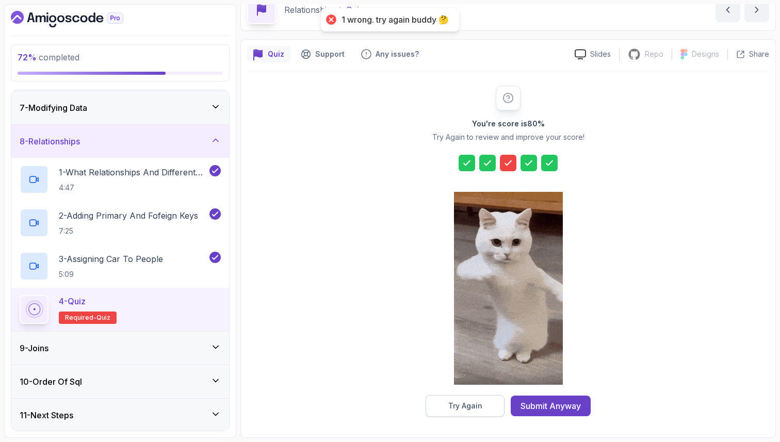
scroll to position [35, 0]
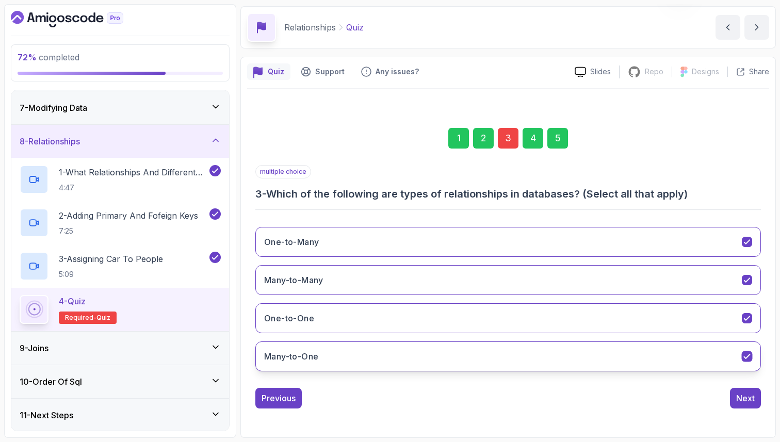
click at [433, 357] on button "Many-to-One" at bounding box center [507, 356] width 505 height 30
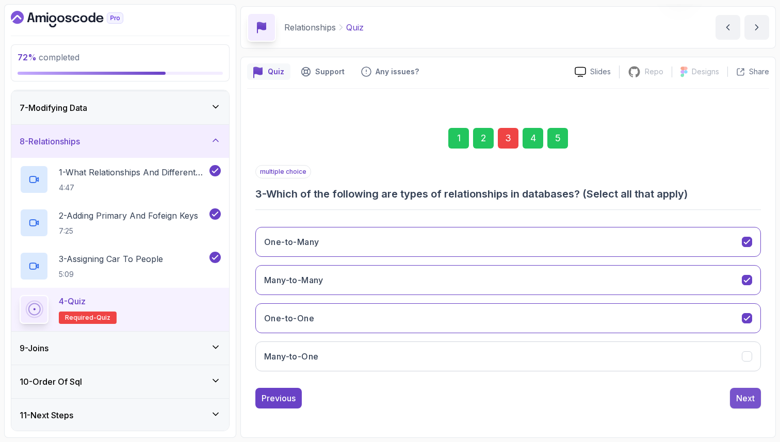
click at [751, 394] on div "Next" at bounding box center [745, 398] width 19 height 12
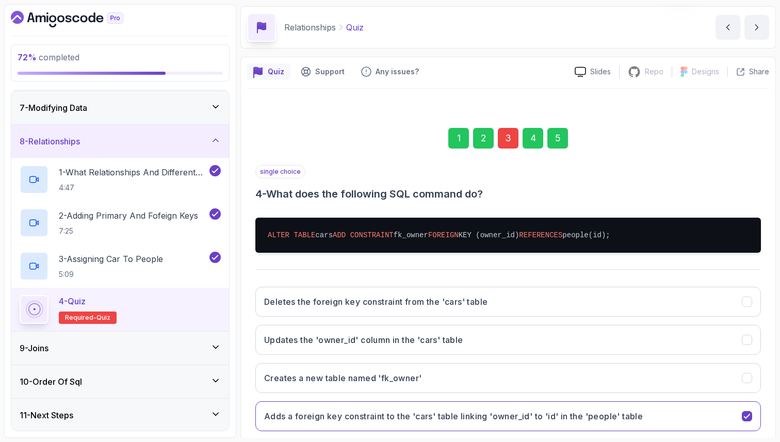
click at [560, 139] on div "5" at bounding box center [557, 138] width 21 height 21
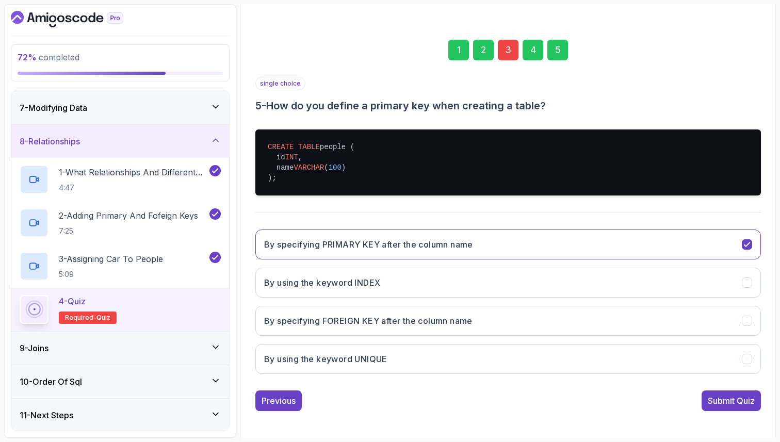
scroll to position [126, 0]
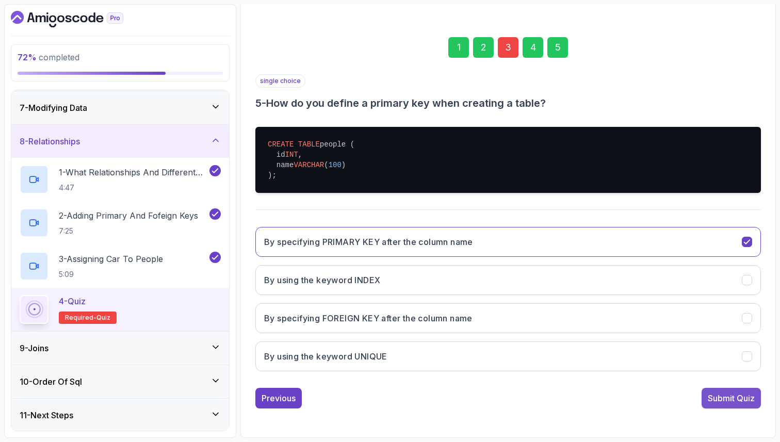
click at [734, 395] on div "Submit Quiz" at bounding box center [731, 398] width 47 height 12
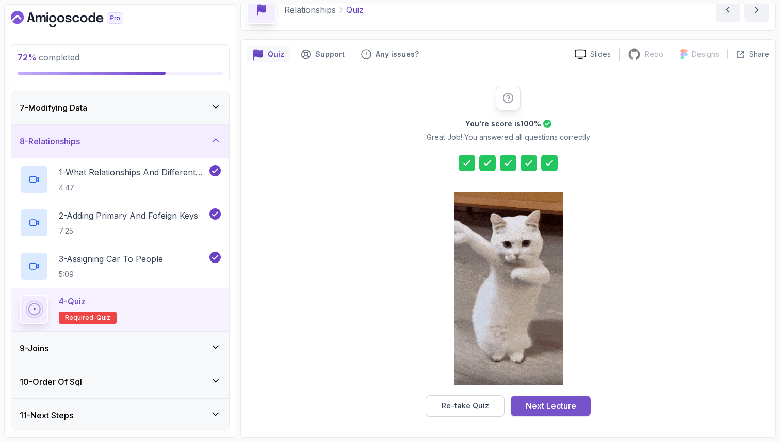
click at [549, 406] on div "Next Lecture" at bounding box center [551, 406] width 51 height 12
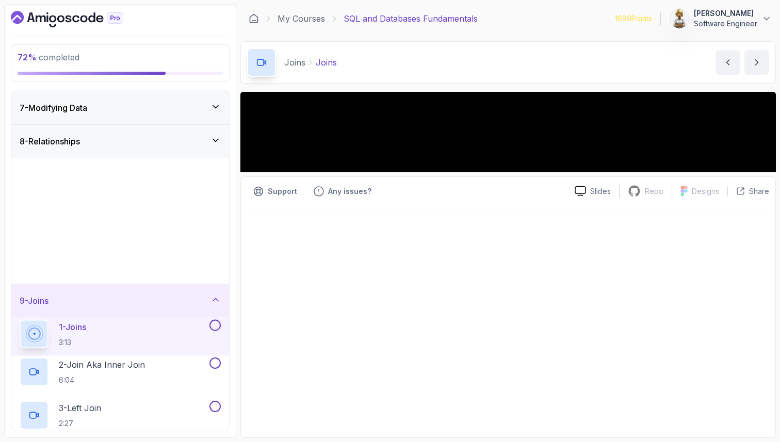
scroll to position [200, 0]
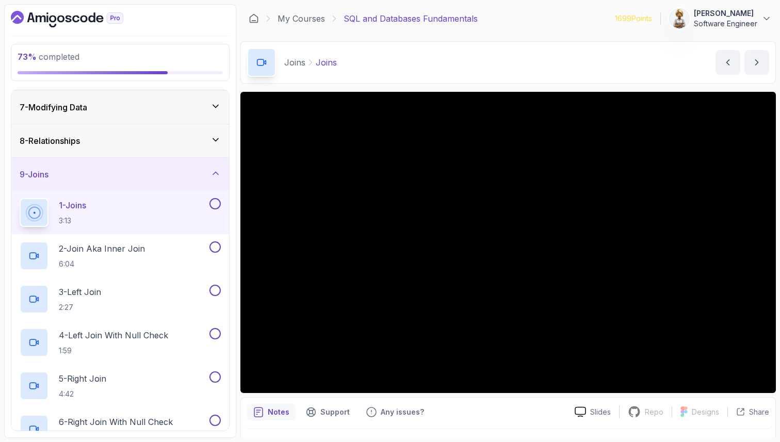
click at [101, 208] on div "1 - Joins 3:13" at bounding box center [114, 212] width 188 height 29
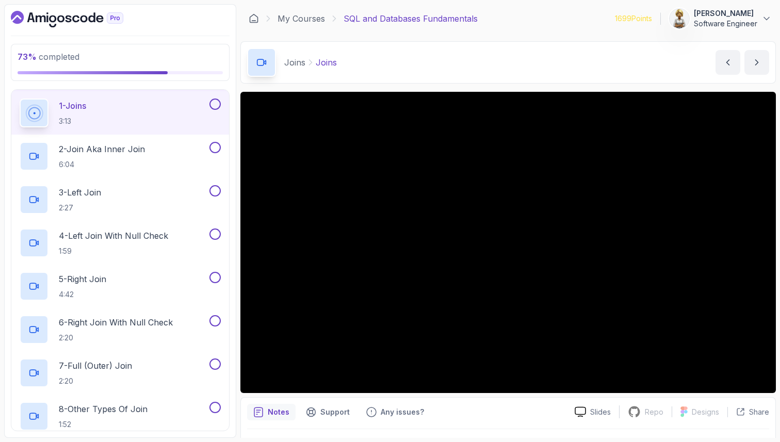
scroll to position [279, 0]
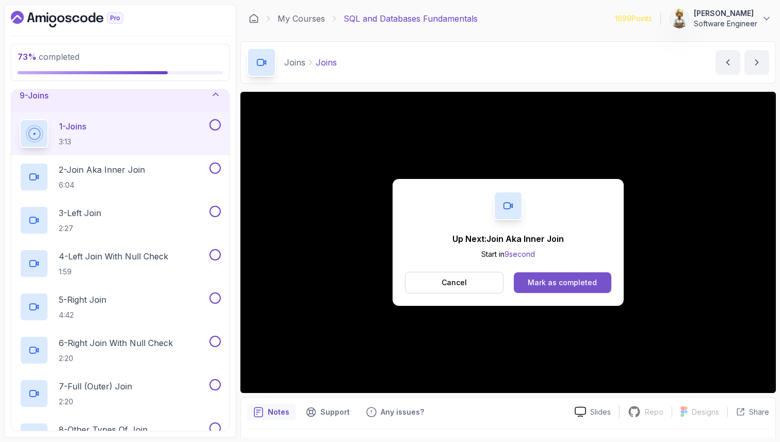
click at [551, 288] on button "Mark as completed" at bounding box center [562, 282] width 97 height 21
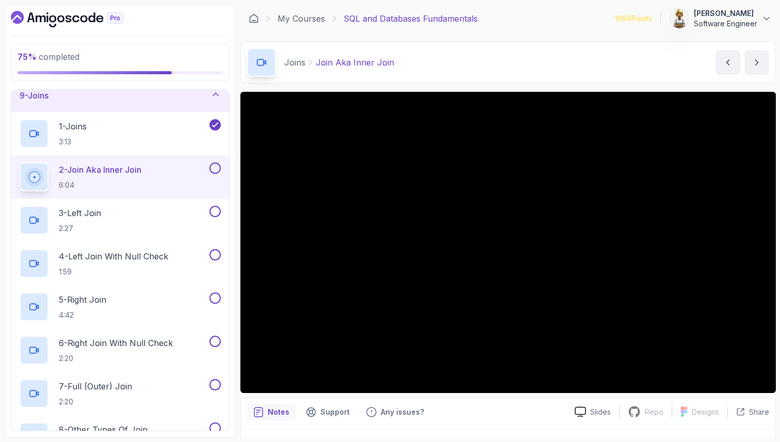
click at [217, 94] on icon at bounding box center [215, 94] width 10 height 10
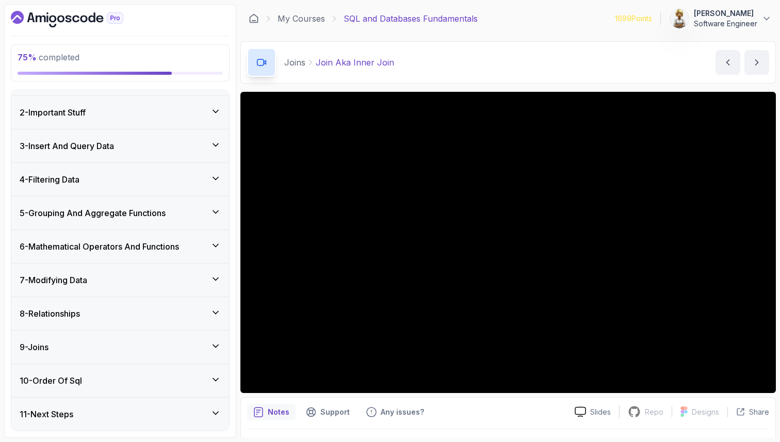
scroll to position [28, 0]
click at [218, 244] on icon at bounding box center [215, 245] width 5 height 3
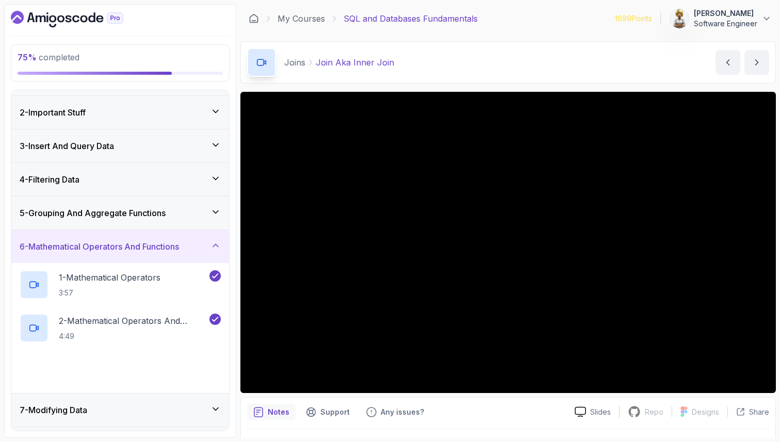
click at [218, 243] on icon at bounding box center [215, 245] width 10 height 10
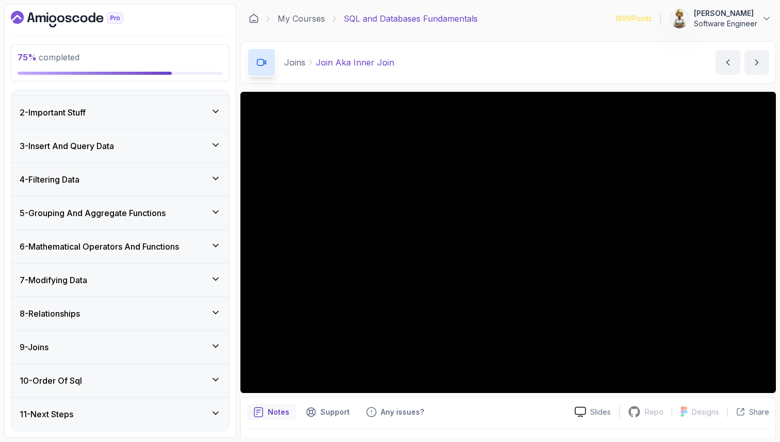
click at [215, 208] on icon at bounding box center [215, 212] width 10 height 10
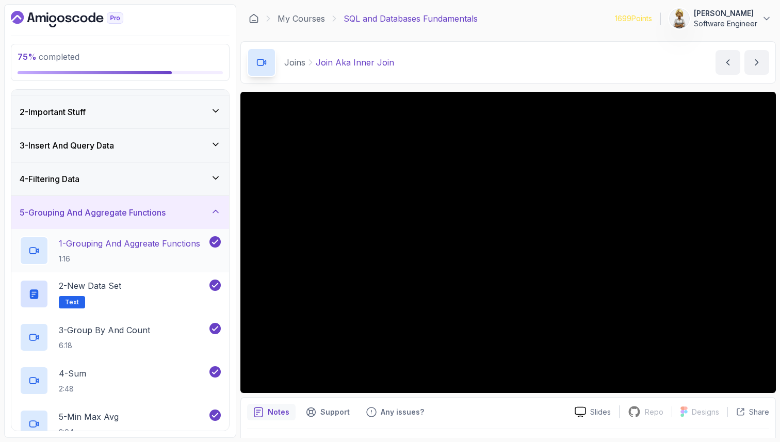
click at [161, 237] on p "1 - Grouping And Aggreate Functions" at bounding box center [129, 243] width 141 height 12
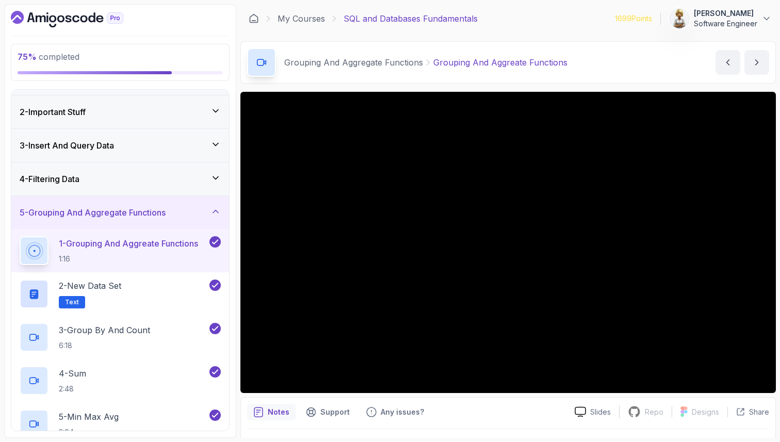
click at [216, 141] on icon at bounding box center [215, 144] width 10 height 10
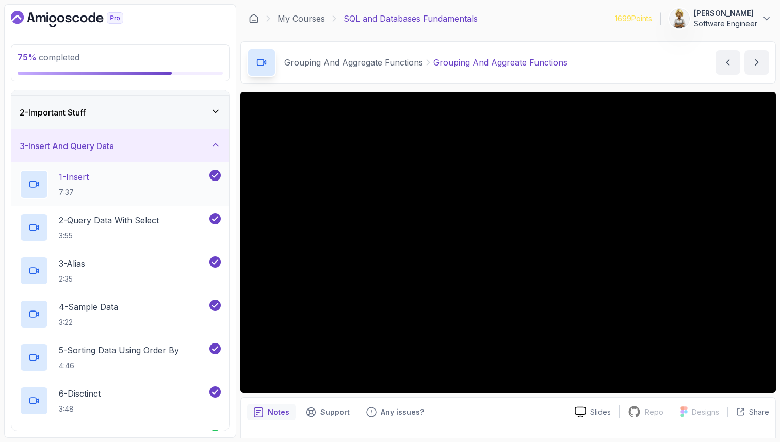
click at [156, 174] on div "1 - Insert 7:37" at bounding box center [114, 184] width 188 height 29
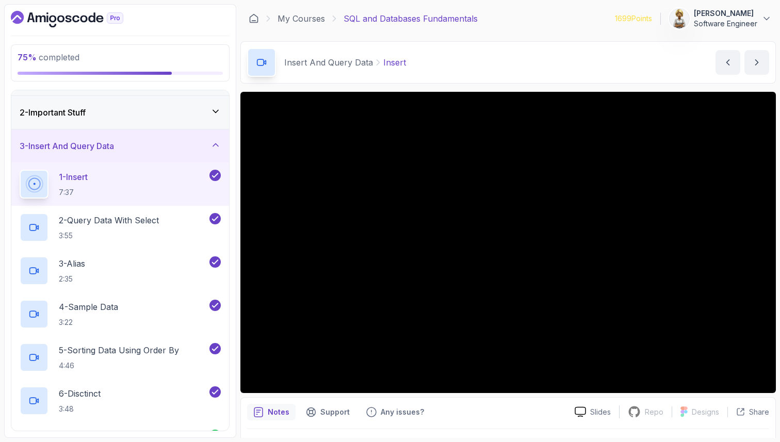
click at [481, 414] on div "Notes Support Any issues?" at bounding box center [406, 412] width 319 height 17
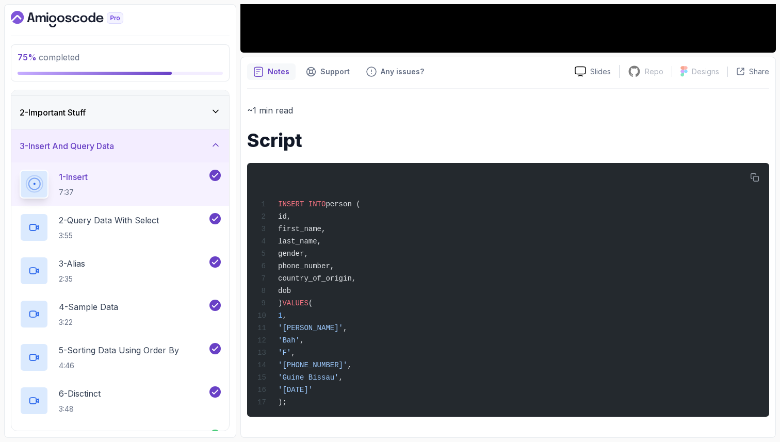
scroll to position [349, 0]
drag, startPoint x: 277, startPoint y: 197, endPoint x: 348, endPoint y: 249, distance: 88.1
click at [348, 249] on div "INSERT INTO person ( id, first_name, last_name, gender, phone_number, country_o…" at bounding box center [507, 289] width 505 height 241
click at [215, 108] on icon at bounding box center [215, 111] width 10 height 10
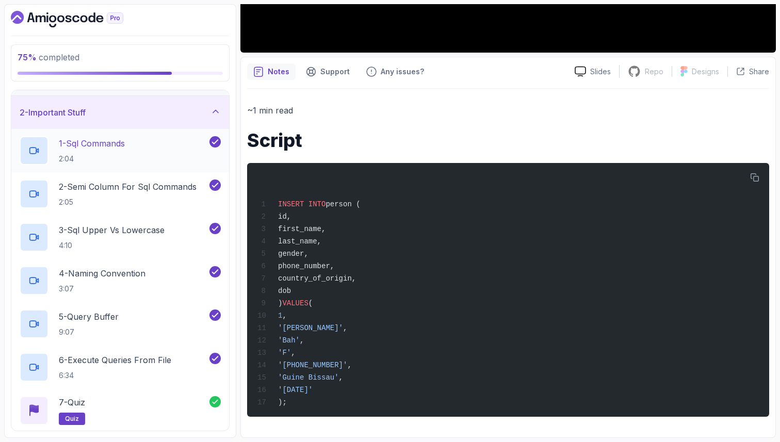
click at [156, 139] on div "1 - Sql Commands 2:04" at bounding box center [114, 150] width 188 height 29
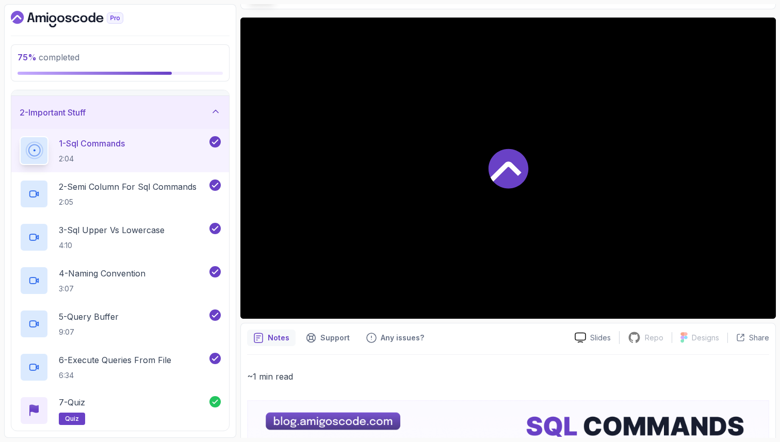
scroll to position [349, 0]
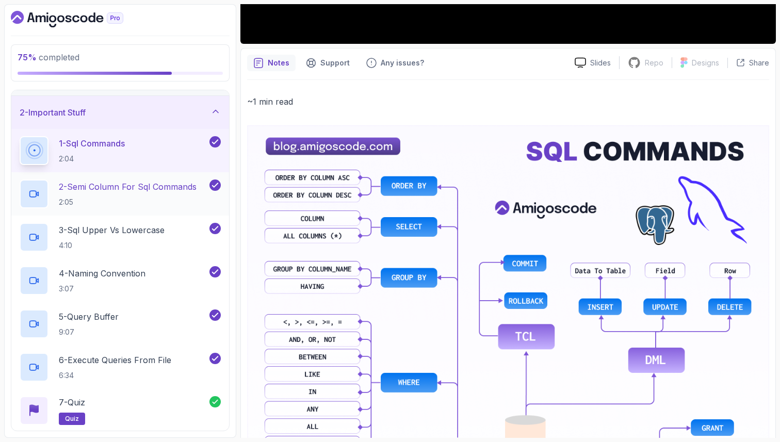
click at [134, 206] on p "2:05" at bounding box center [128, 202] width 138 height 10
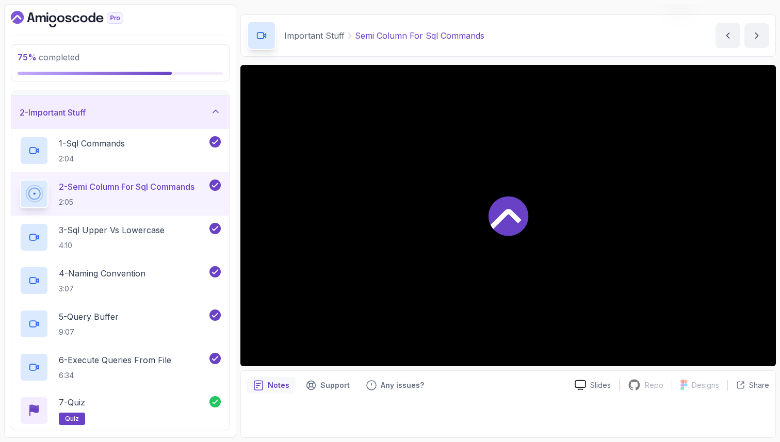
scroll to position [27, 0]
click at [134, 240] on p "4:10" at bounding box center [112, 245] width 106 height 10
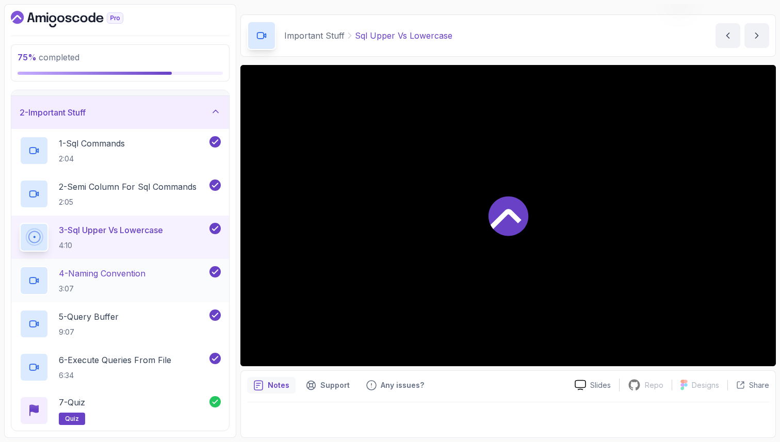
click at [130, 275] on p "4 - Naming Convention" at bounding box center [102, 273] width 87 height 12
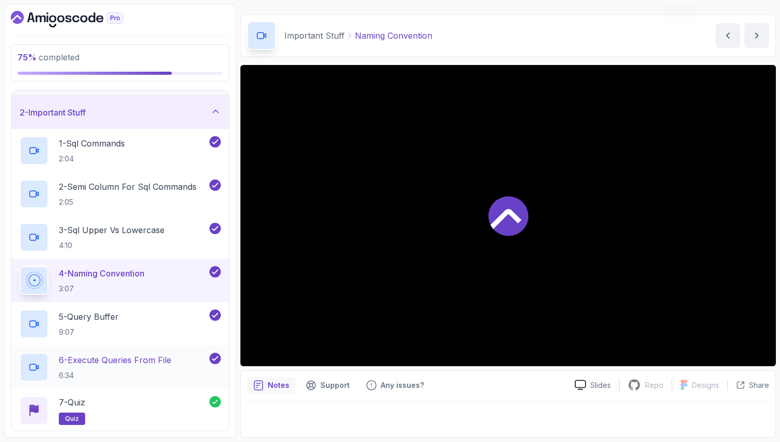
click at [114, 362] on p "6 - Execute Queries From File" at bounding box center [115, 360] width 112 height 12
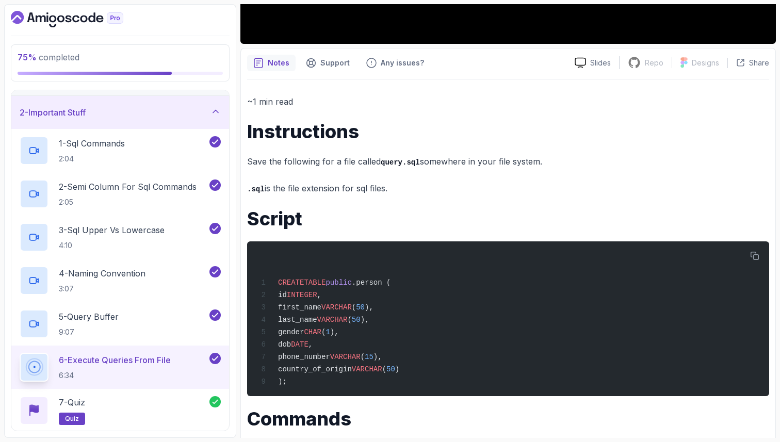
click at [309, 411] on div "~1 min read Instructions Save the following for a file called query.sql somewhe…" at bounding box center [508, 382] width 522 height 577
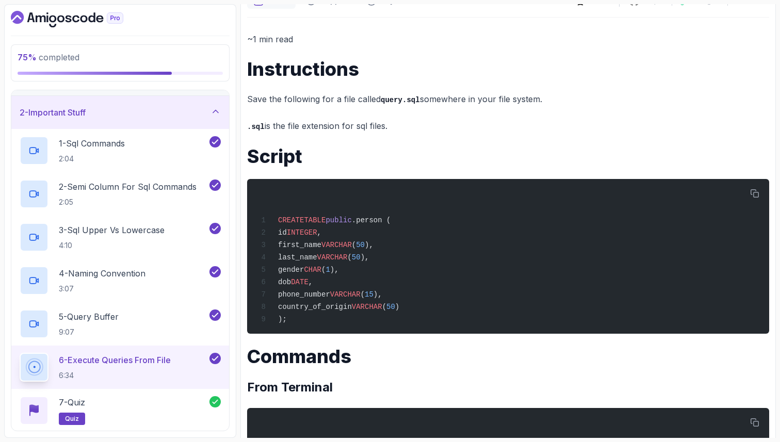
scroll to position [403, 0]
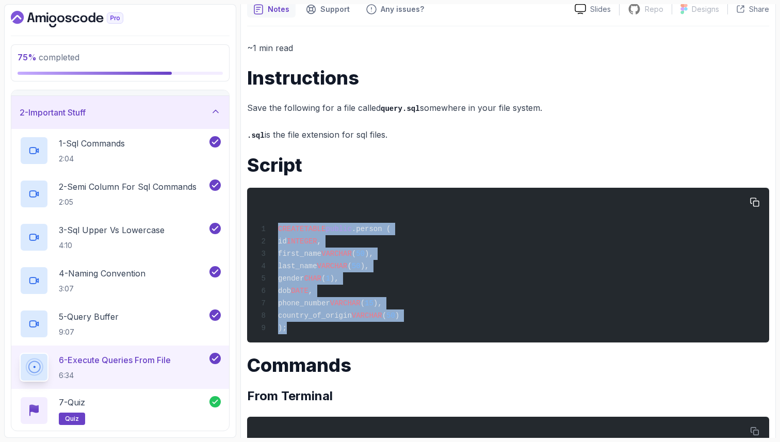
drag, startPoint x: 278, startPoint y: 229, endPoint x: 300, endPoint y: 344, distance: 117.1
click at [300, 343] on pre "CREATE TABLE public .person ( id INTEGER , first_name VARCHAR ( 50 ), last_name…" at bounding box center [508, 265] width 522 height 155
copy code "CREATE TABLE public .person ( id INTEGER , first_name VARCHAR ( 50 ), last_name…"
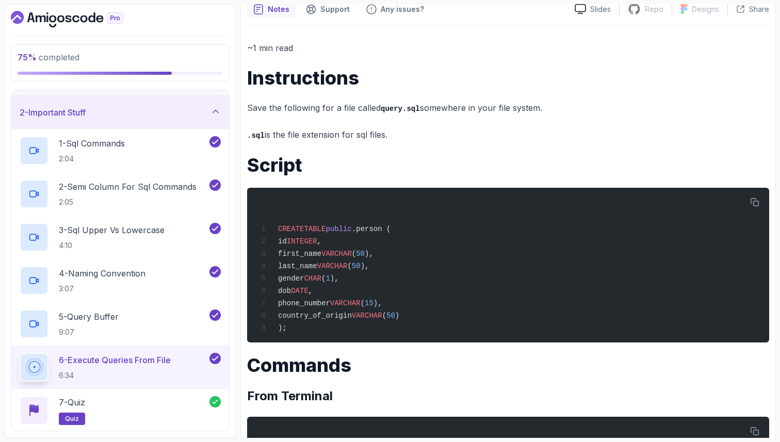
click at [437, 365] on h1 "Commands" at bounding box center [508, 365] width 522 height 21
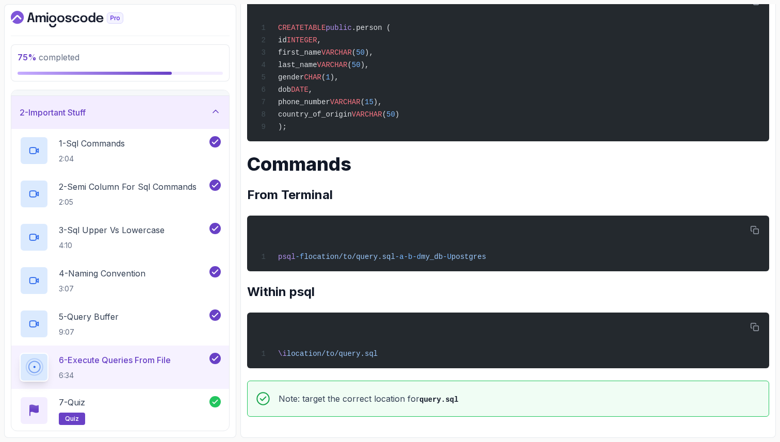
scroll to position [609, 0]
click at [429, 402] on code "query.sql" at bounding box center [438, 400] width 39 height 8
click at [452, 402] on code "query.sql" at bounding box center [438, 400] width 39 height 8
click at [315, 354] on span "location/to/query.sql" at bounding box center [332, 354] width 91 height 8
click at [367, 355] on span "location/to/query.sql" at bounding box center [332, 354] width 91 height 8
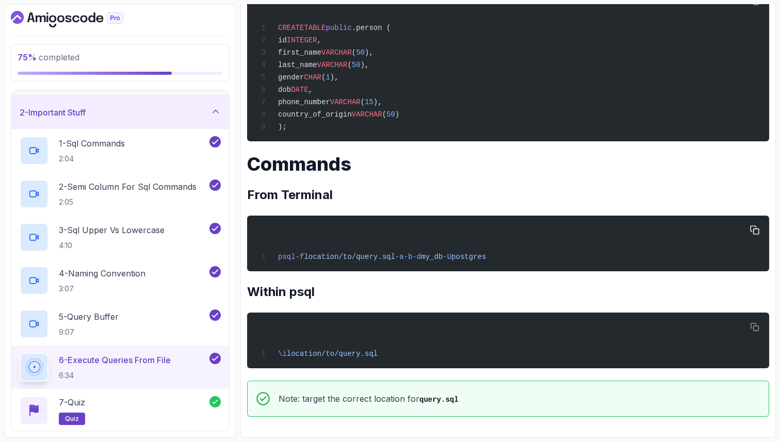
click at [349, 253] on span "location/to/query.sql" at bounding box center [349, 257] width 91 height 8
drag, startPoint x: 332, startPoint y: 257, endPoint x: 508, endPoint y: 258, distance: 176.4
click at [486, 259] on span "psql -f location/to/query.sql -a -b -d my_db -U postgres" at bounding box center [371, 257] width 229 height 8
click at [538, 255] on div "psql -f location/to/query.sql -a -b -d my_db -U postgres" at bounding box center [507, 243] width 505 height 43
drag, startPoint x: 520, startPoint y: 258, endPoint x: 286, endPoint y: 253, distance: 234.8
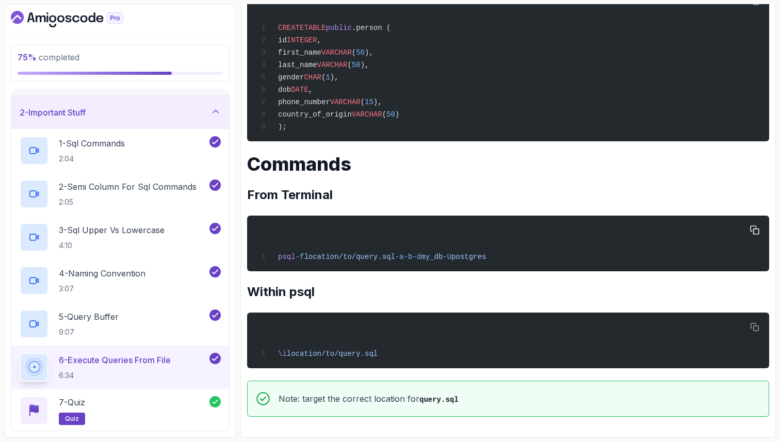
click at [285, 253] on span "psql -f location/to/query.sql -a -b -d my_db -U postgres" at bounding box center [371, 257] width 229 height 8
click at [129, 373] on p "6:34" at bounding box center [115, 375] width 112 height 10
click at [439, 176] on div "~1 min read Instructions Save the following for a file called query.sql somewhe…" at bounding box center [508, 128] width 522 height 577
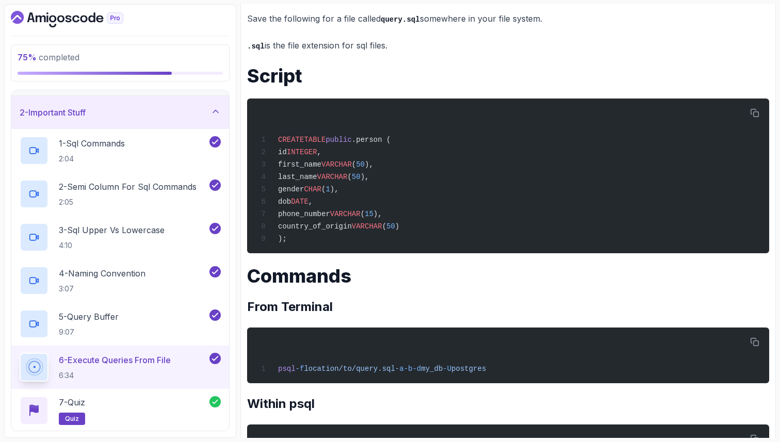
scroll to position [485, 0]
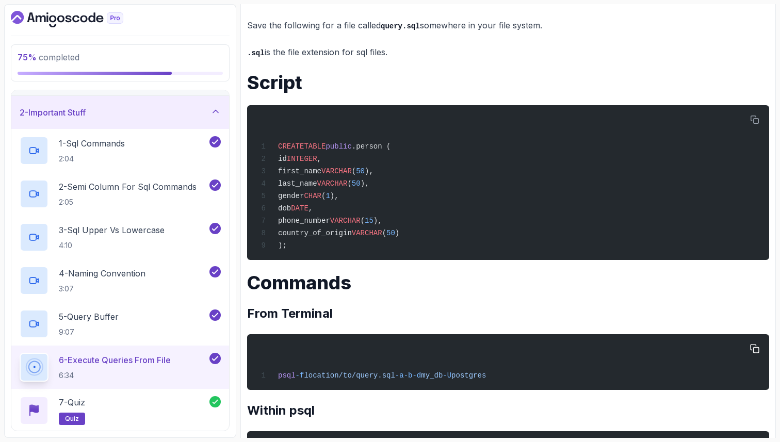
drag, startPoint x: 404, startPoint y: 380, endPoint x: 364, endPoint y: 383, distance: 39.8
click at [364, 380] on span "psql -f location/to/query.sql -a -b -d my_db -U postgres" at bounding box center [371, 375] width 229 height 8
click at [490, 293] on h1 "Commands" at bounding box center [508, 282] width 522 height 21
click at [576, 72] on h1 "Script" at bounding box center [508, 82] width 522 height 21
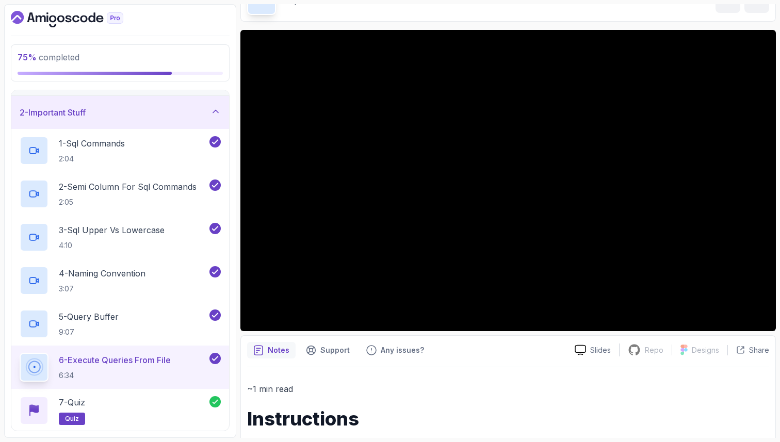
scroll to position [0, 0]
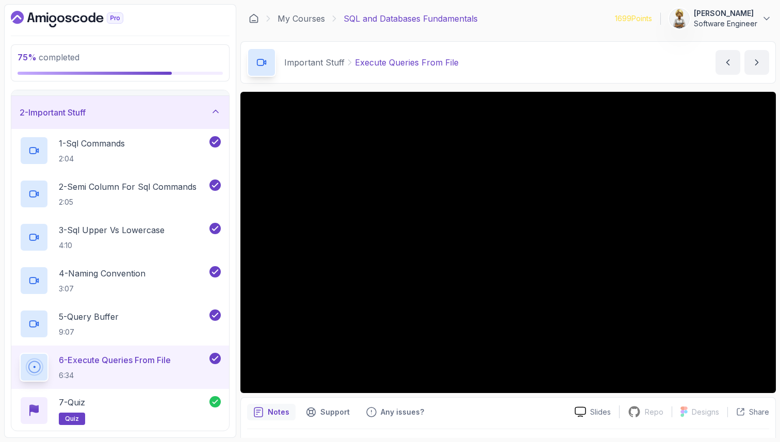
click at [505, 418] on div "Notes Support Any issues?" at bounding box center [406, 412] width 319 height 17
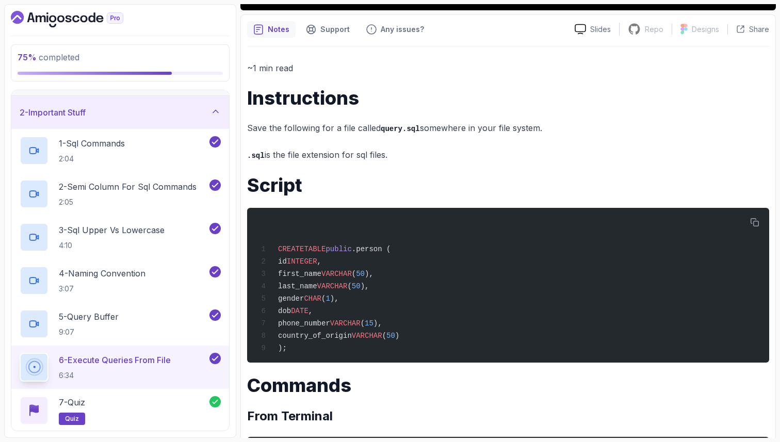
scroll to position [413, 0]
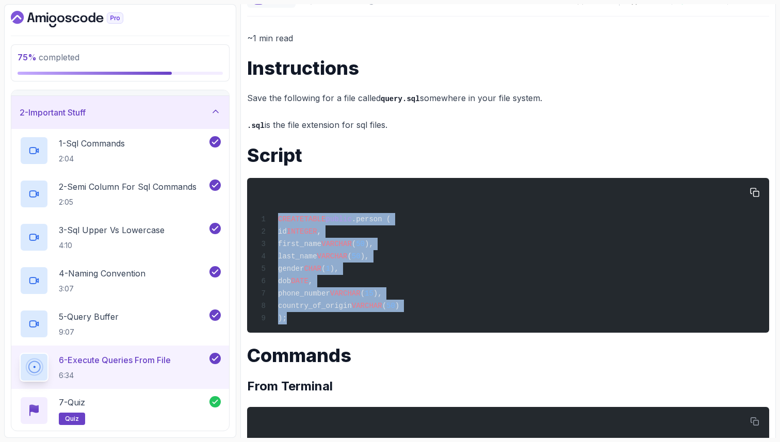
drag, startPoint x: 276, startPoint y: 219, endPoint x: 302, endPoint y: 325, distance: 109.3
click at [302, 325] on div "CREATE TABLE public .person ( id INTEGER , first_name VARCHAR ( 50 ), last_name…" at bounding box center [507, 255] width 505 height 142
copy code "CREATE TABLE public .person ( id INTEGER , first_name VARCHAR ( 50 ), last_name…"
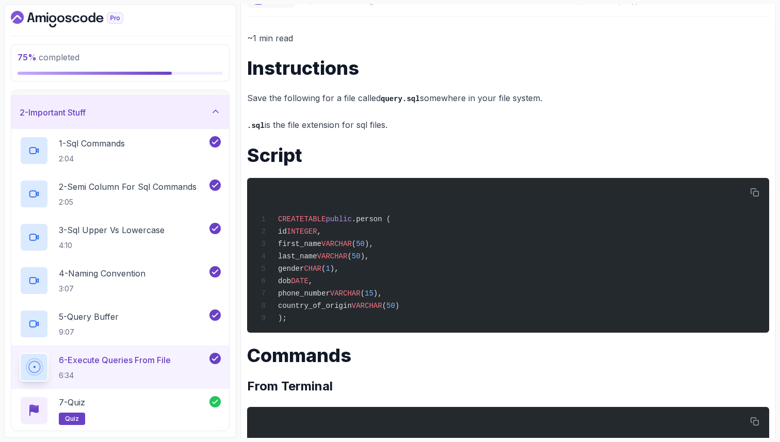
click at [422, 386] on h2 "From Terminal" at bounding box center [508, 386] width 522 height 17
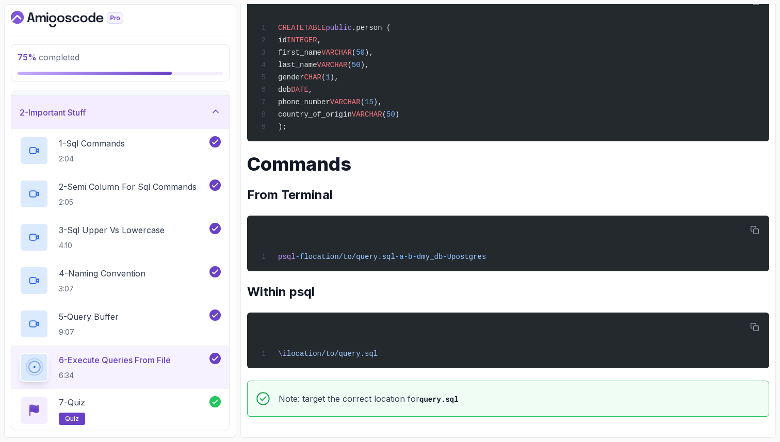
scroll to position [609, 0]
drag, startPoint x: 521, startPoint y: 257, endPoint x: 301, endPoint y: 259, distance: 220.3
click at [300, 258] on div "psql -f location/to/query.sql -a -b -d my_db -U postgres" at bounding box center [507, 243] width 505 height 43
copy span "-f location/to/query.sql -a -b -d my_db -U postgres"
click at [362, 297] on h2 "Within psql" at bounding box center [508, 292] width 522 height 17
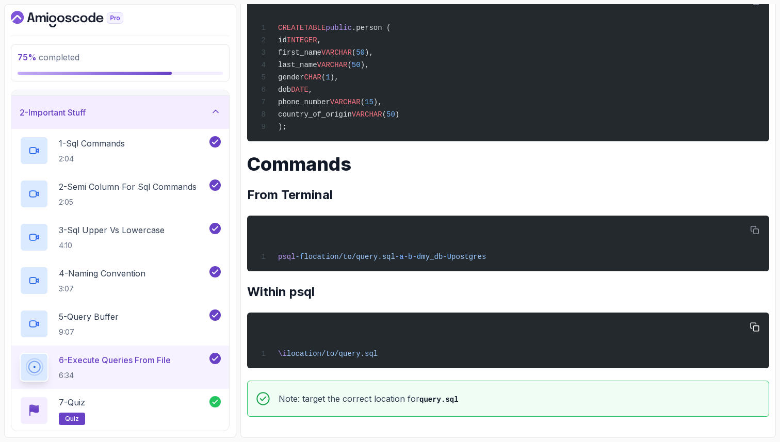
click at [290, 360] on div "\i location/to/query.sql" at bounding box center [507, 340] width 505 height 43
drag, startPoint x: 290, startPoint y: 354, endPoint x: 405, endPoint y: 353, distance: 114.5
click at [405, 353] on div "\i location/to/query.sql" at bounding box center [507, 340] width 505 height 43
copy span "location/to/query.sql"
click at [390, 349] on div "\i location/to/query.sql" at bounding box center [507, 340] width 505 height 43
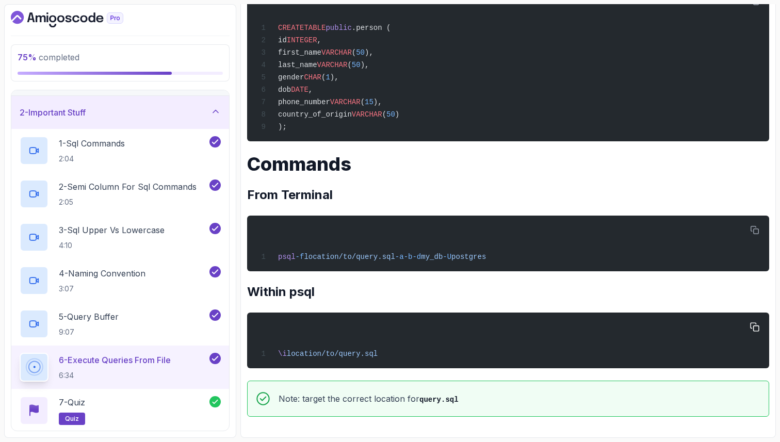
drag, startPoint x: 388, startPoint y: 351, endPoint x: 269, endPoint y: 351, distance: 119.2
click at [269, 351] on div "\i location/to/query.sql" at bounding box center [507, 340] width 505 height 43
copy span "\i location/to/query.sql"
click at [218, 111] on icon at bounding box center [215, 111] width 10 height 10
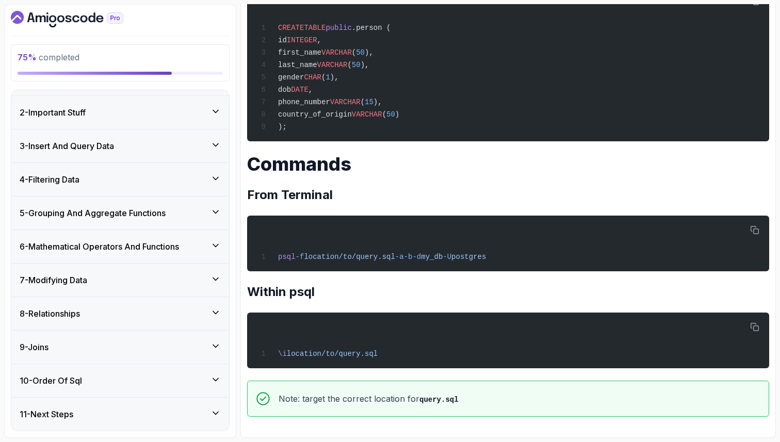
click at [214, 144] on icon at bounding box center [215, 144] width 5 height 3
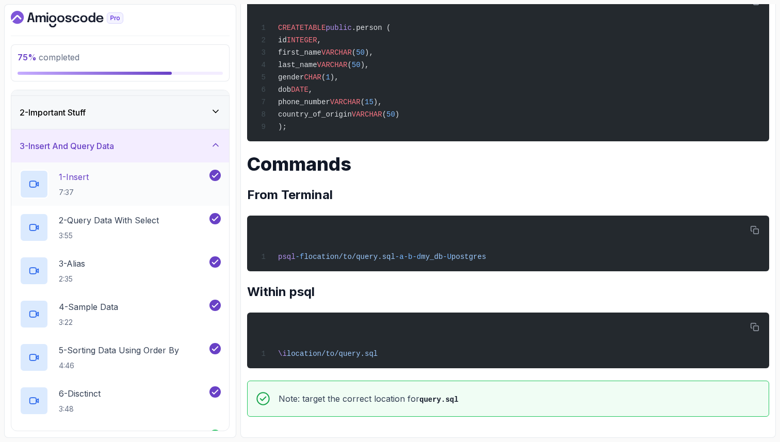
click at [154, 172] on div "1 - Insert 7:37" at bounding box center [114, 184] width 188 height 29
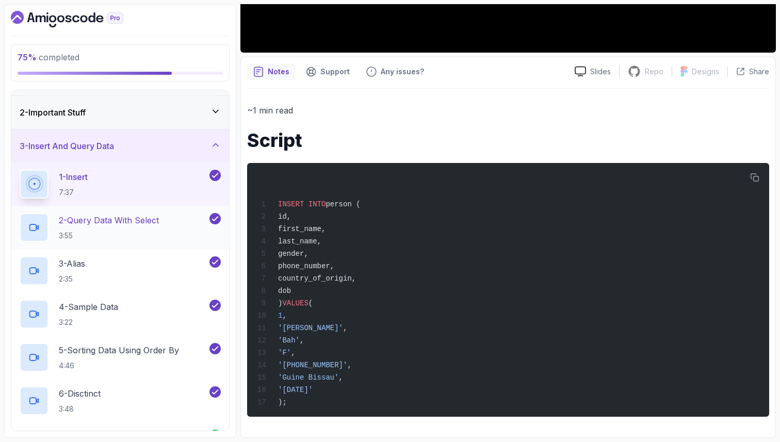
click at [133, 222] on p "2 - Query Data With Select" at bounding box center [109, 220] width 100 height 12
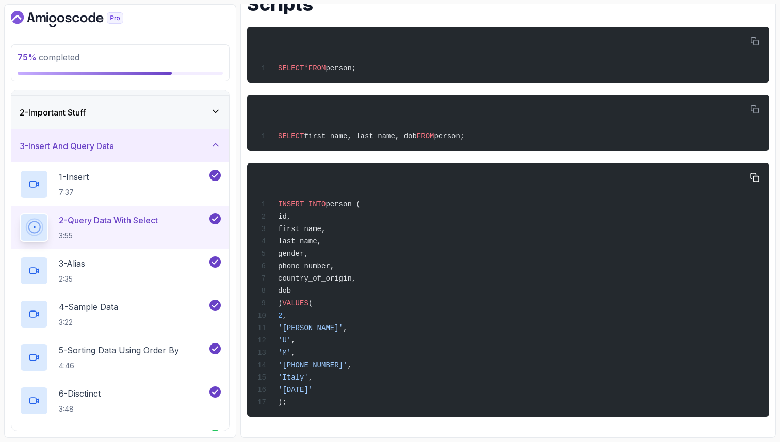
click at [375, 401] on div "INSERT INTO person ( id, first_name, last_name, gender, phone_number, country_o…" at bounding box center [507, 289] width 505 height 241
click at [358, 428] on div "~1 min read Scripts SELECT * FROM person; SELECT first_name, last_name, dob FRO…" at bounding box center [508, 192] width 522 height 479
click at [129, 271] on div "3 - Alias 2:35" at bounding box center [114, 270] width 188 height 29
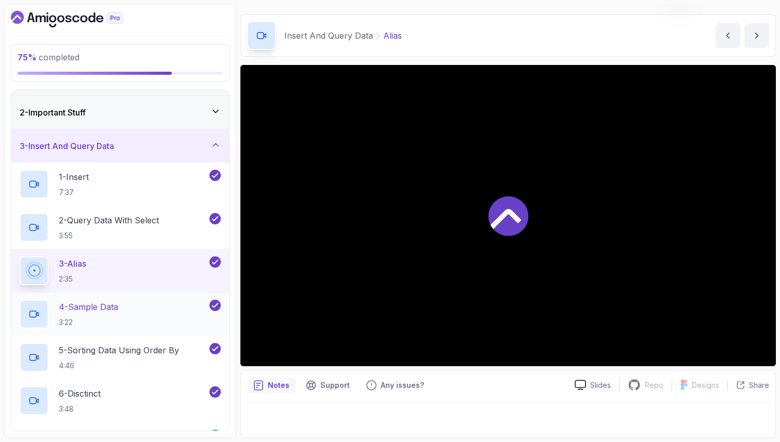
click at [118, 308] on p "4 - Sample Data" at bounding box center [88, 307] width 59 height 12
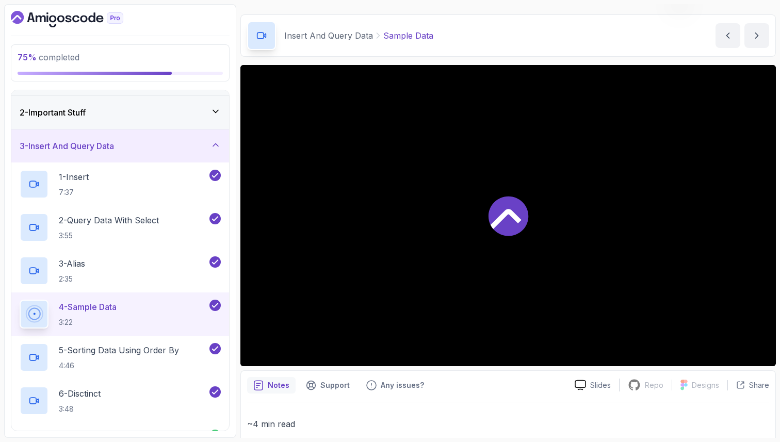
scroll to position [486, 0]
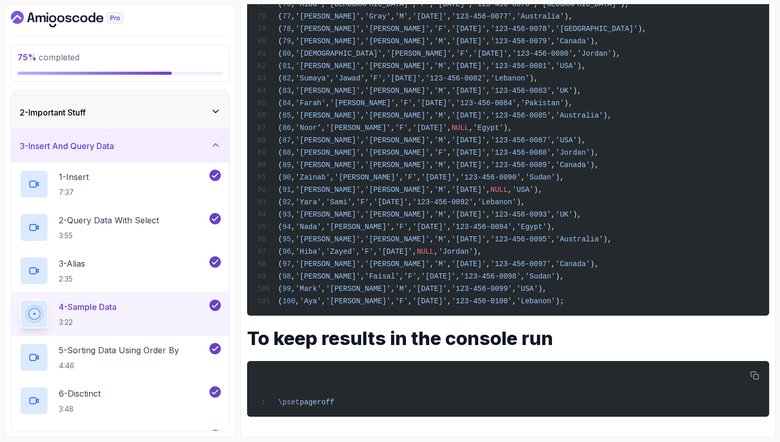
scroll to position [1501, 0]
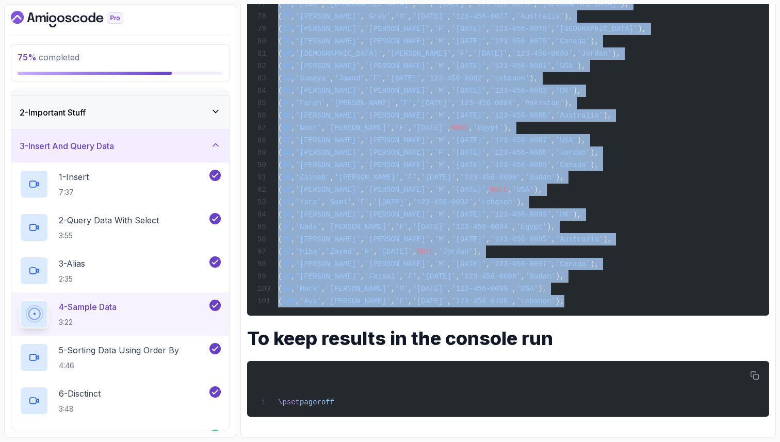
drag, startPoint x: 278, startPoint y: 26, endPoint x: 586, endPoint y: 305, distance: 416.3
copy code "INSERT INTO person (id, first_name, last_name, gender, dob, phone_number, count…"
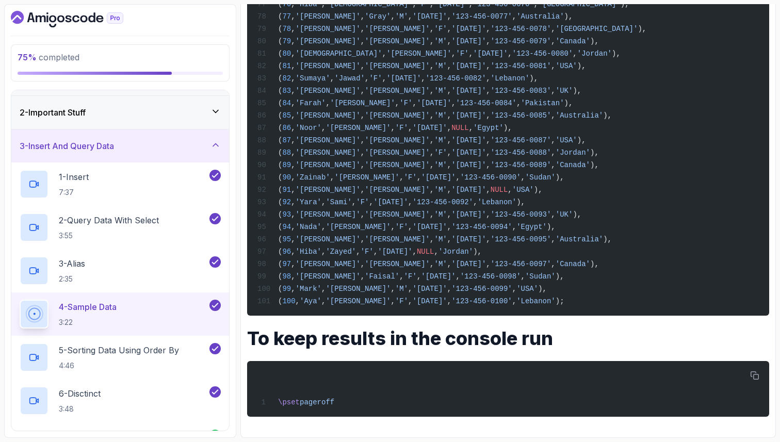
click at [418, 343] on h1 "To keep results in the console run" at bounding box center [508, 338] width 522 height 21
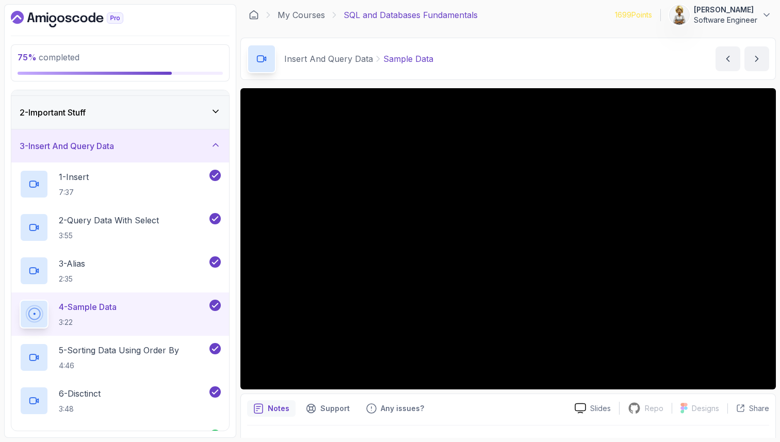
scroll to position [0, 0]
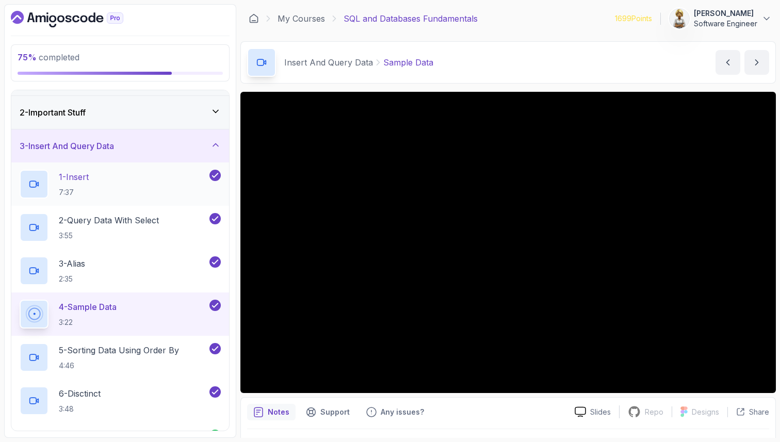
click at [154, 179] on div "1 - Insert 7:37" at bounding box center [114, 184] width 188 height 29
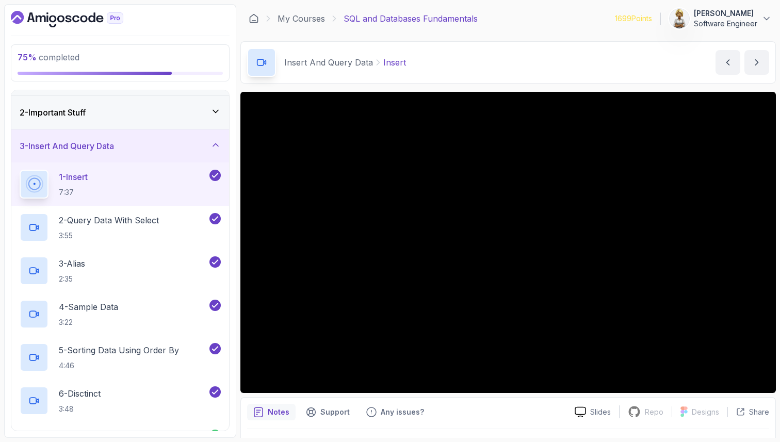
click at [216, 111] on icon at bounding box center [215, 111] width 5 height 3
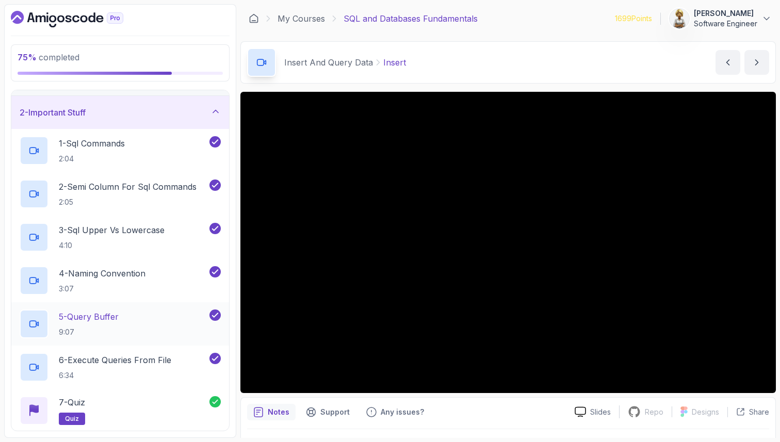
click at [109, 312] on p "5 - Query Buffer" at bounding box center [89, 317] width 60 height 12
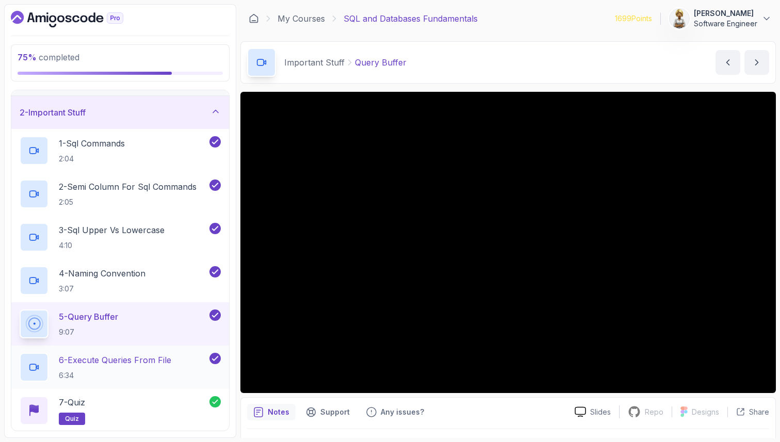
click at [113, 363] on p "6 - Execute Queries From File" at bounding box center [115, 360] width 112 height 12
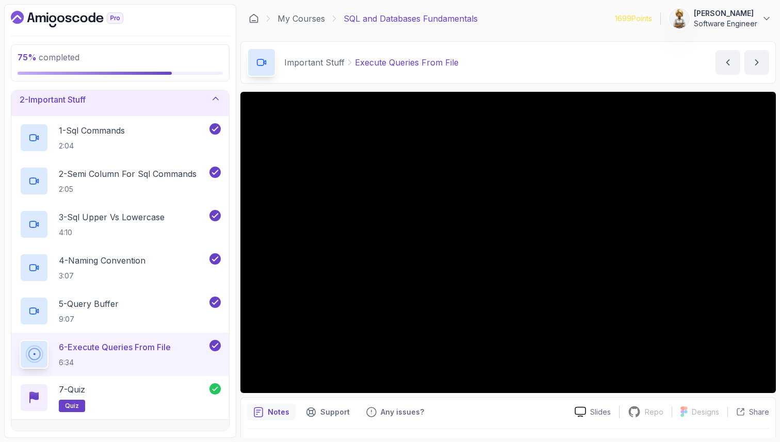
scroll to position [48, 0]
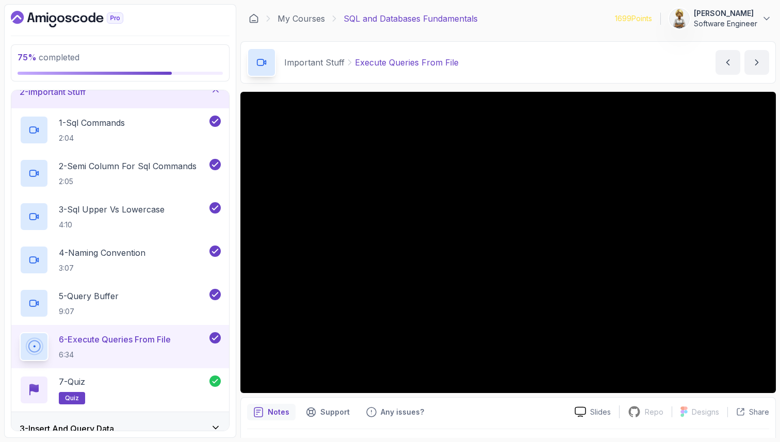
click at [274, 409] on p "Notes" at bounding box center [279, 412] width 22 height 10
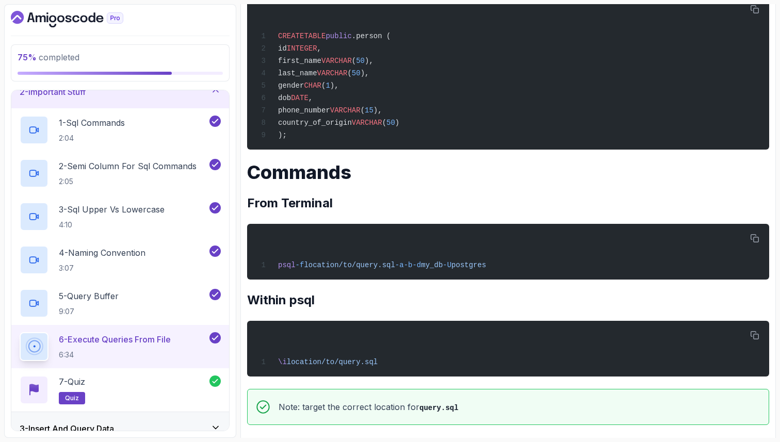
scroll to position [609, 0]
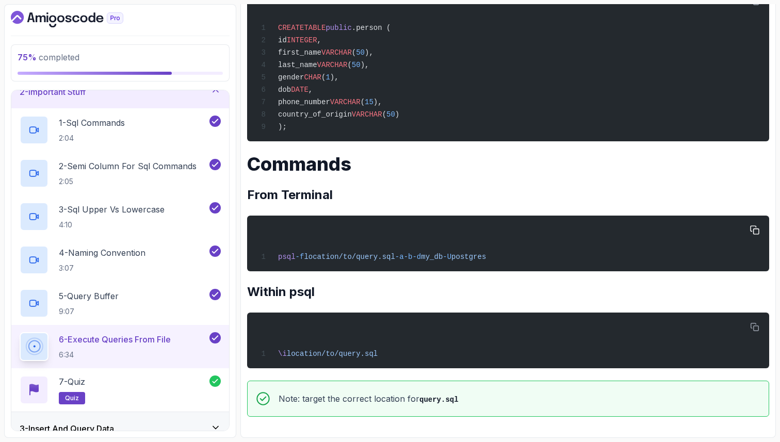
drag, startPoint x: 523, startPoint y: 256, endPoint x: 297, endPoint y: 258, distance: 225.9
click at [298, 258] on div "psql -f location/to/query.sql -a -b -d my_db -U postgres" at bounding box center [507, 243] width 505 height 43
copy span "-f location/to/query.sql -a -b -d my_db -U postgres"
drag, startPoint x: 384, startPoint y: 354, endPoint x: 274, endPoint y: 353, distance: 109.4
click at [274, 353] on div "\i location/to/query.sql" at bounding box center [507, 340] width 505 height 43
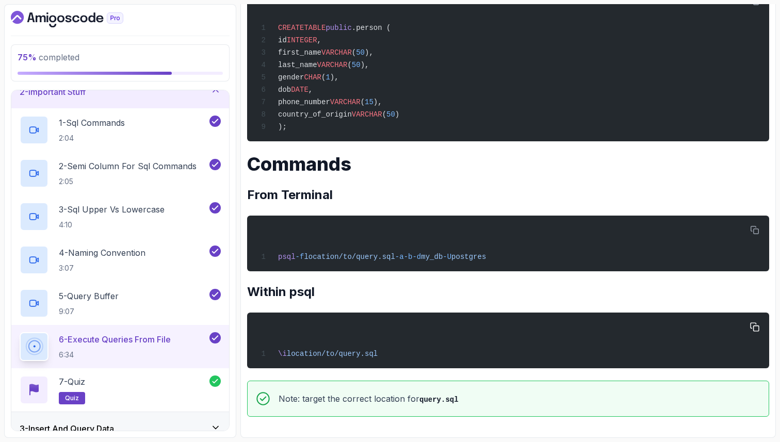
copy span "\i location/to/query.sql"
click at [395, 359] on div "\i location/to/query.sql" at bounding box center [507, 340] width 505 height 43
drag, startPoint x: 387, startPoint y: 354, endPoint x: 278, endPoint y: 354, distance: 108.8
click at [278, 354] on div "\i location/to/query.sql" at bounding box center [507, 340] width 505 height 43
copy span "\i location/to/query.sql"
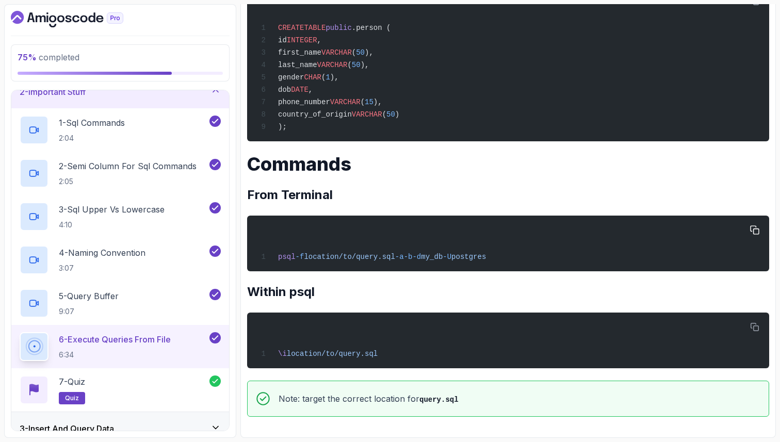
drag, startPoint x: 523, startPoint y: 258, endPoint x: 301, endPoint y: 254, distance: 221.8
click at [301, 257] on div "psql -f location/to/query.sql -a -b -d my_db -U postgres" at bounding box center [507, 243] width 505 height 43
click at [218, 90] on div "1 - Intro 2 - Important Stuff 1 - Sql Commands 2:04 2 - Semi Column For Sql Com…" at bounding box center [120, 261] width 219 height 342
click at [217, 91] on icon at bounding box center [215, 90] width 5 height 3
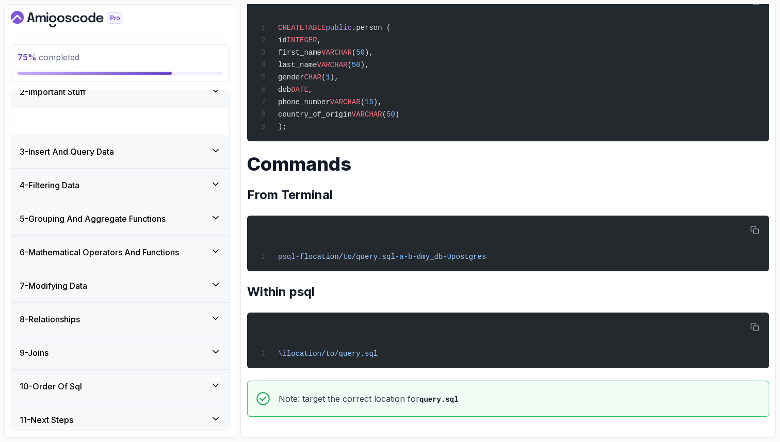
scroll to position [28, 0]
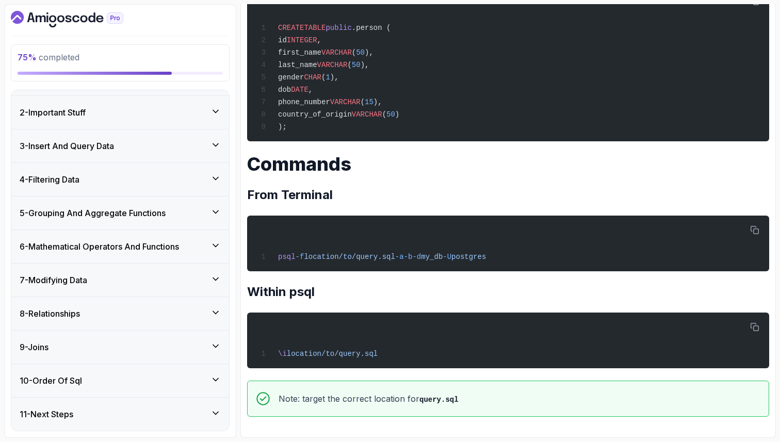
click at [215, 148] on icon at bounding box center [215, 145] width 10 height 10
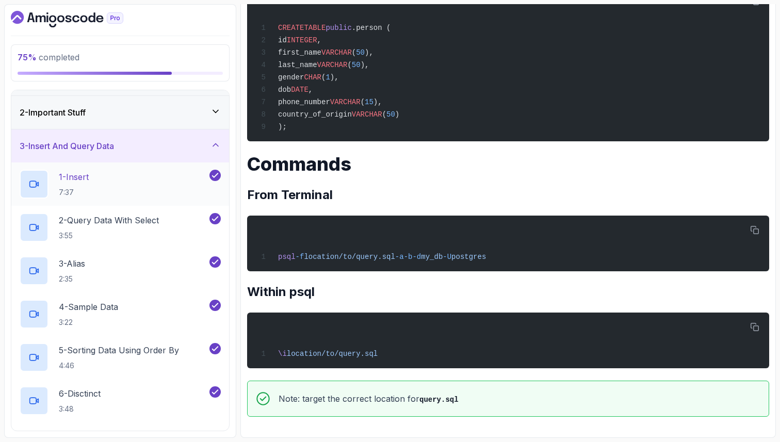
click at [156, 175] on div "1 - Insert 7:37" at bounding box center [114, 184] width 188 height 29
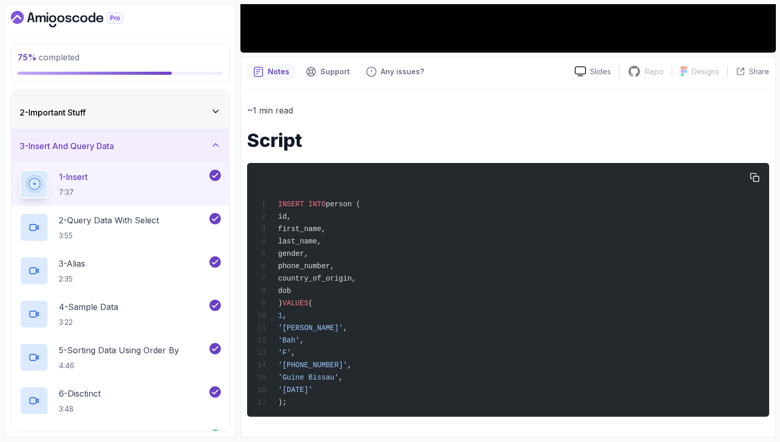
click at [490, 163] on pre "INSERT INTO person ( id, first_name, last_name, gender, phone_number, country_o…" at bounding box center [508, 290] width 522 height 254
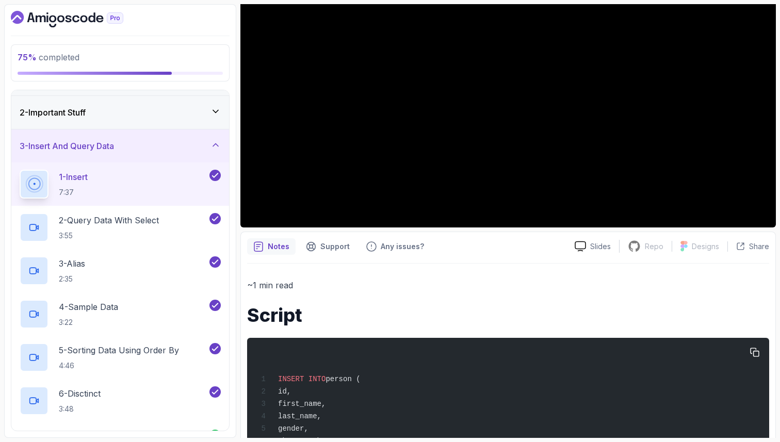
scroll to position [143, 0]
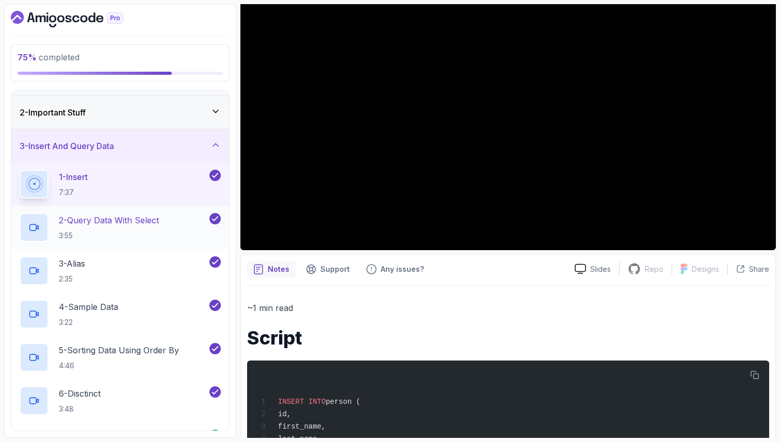
click at [108, 223] on p "2 - Query Data With Select" at bounding box center [109, 220] width 100 height 12
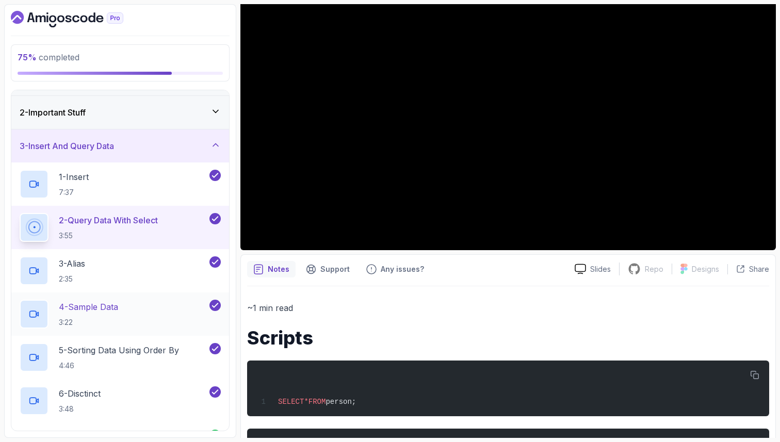
click at [143, 308] on div "4 - Sample Data 3:22" at bounding box center [114, 314] width 188 height 29
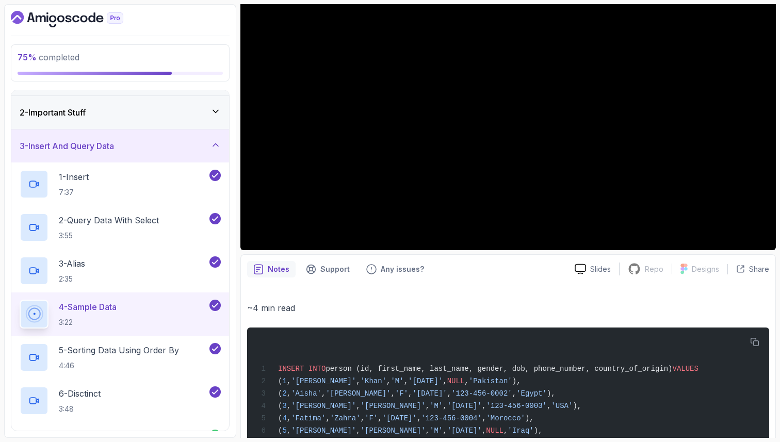
click at [237, 74] on div "75 % completed 1 - Intro 2 - Important Stuff 3 - Insert And Query Data 1 - Inse…" at bounding box center [390, 221] width 772 height 434
click at [778, 53] on section "75 % completed 1 - Intro 2 - Important Stuff 3 - Insert And Query Data 1 - Inse…" at bounding box center [390, 221] width 780 height 442
click at [272, 270] on p "Notes" at bounding box center [279, 269] width 22 height 10
click at [475, 267] on div "Notes Support Any issues?" at bounding box center [406, 269] width 319 height 17
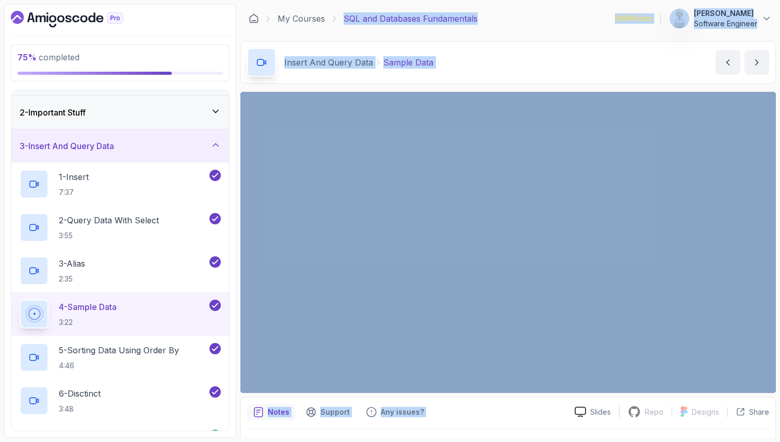
drag, startPoint x: 475, startPoint y: 267, endPoint x: 480, endPoint y: -37, distance: 303.9
click at [480, 0] on html "75 % completed 1 - Intro 2 - Important Stuff 3 - Insert And Query Data 1 - Inse…" at bounding box center [390, 221] width 780 height 442
click at [279, 412] on p "Notes" at bounding box center [279, 412] width 22 height 10
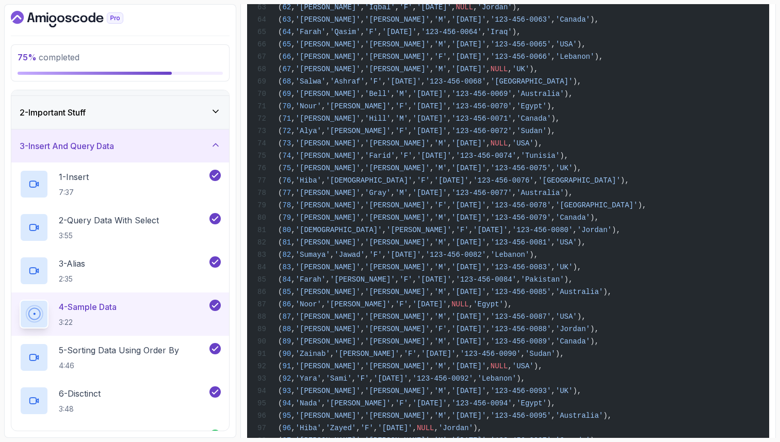
scroll to position [1300, 0]
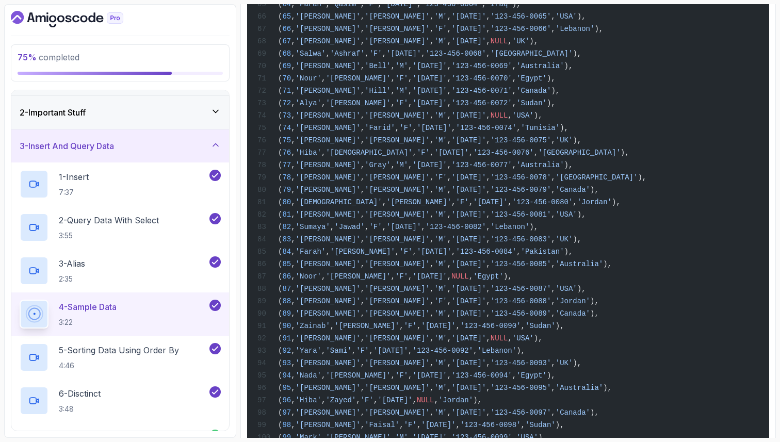
click at [210, 107] on icon at bounding box center [215, 111] width 10 height 10
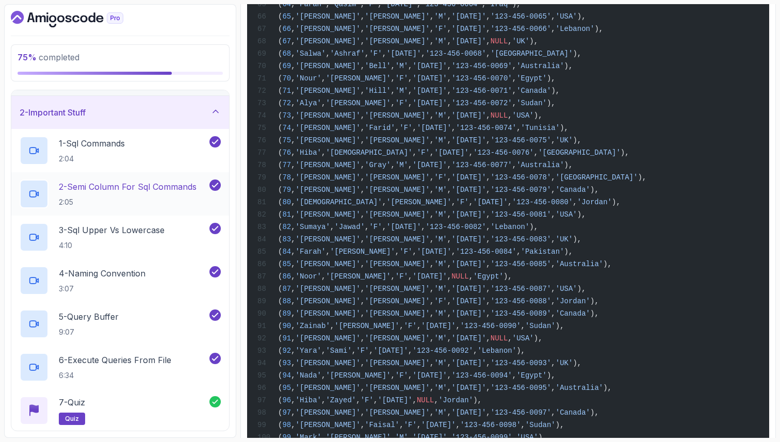
click at [126, 191] on p "2 - Semi Column For Sql Commands" at bounding box center [128, 187] width 138 height 12
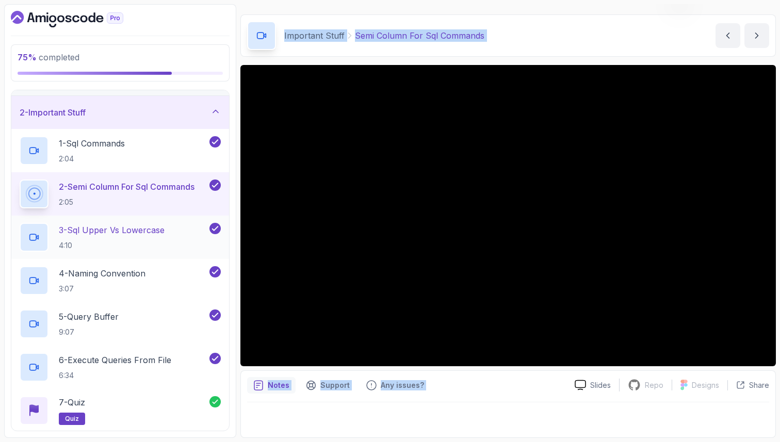
scroll to position [27, 0]
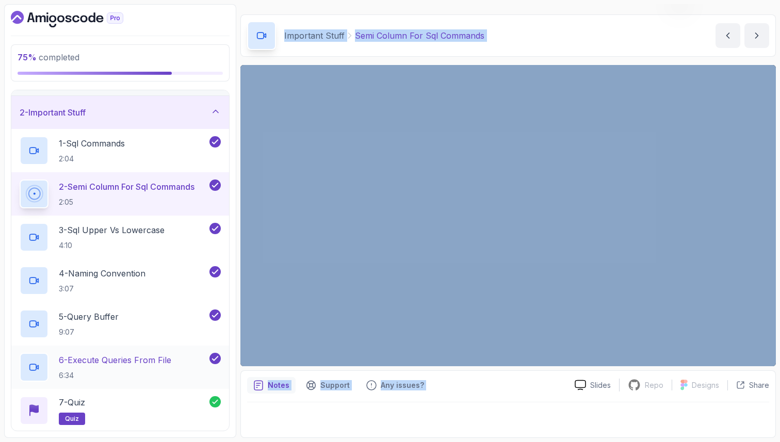
click at [101, 357] on p "6 - Execute Queries From File" at bounding box center [115, 360] width 112 height 12
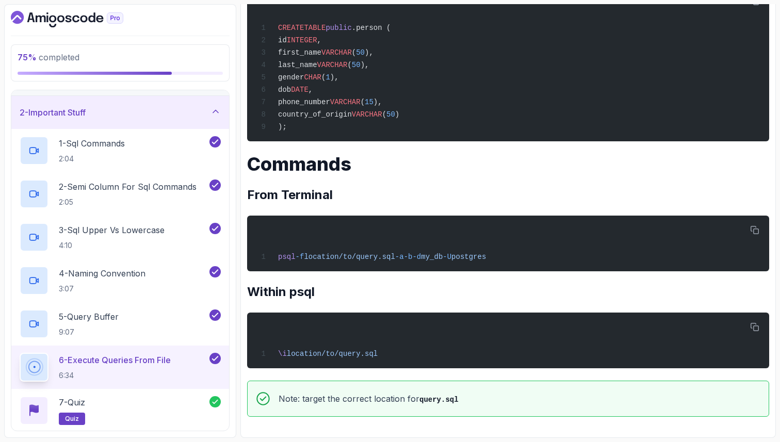
click at [438, 275] on div "~1 min read Instructions Save the following for a file called query.sql somewhe…" at bounding box center [508, 128] width 522 height 577
drag, startPoint x: 300, startPoint y: 258, endPoint x: 568, endPoint y: 258, distance: 267.7
click at [568, 258] on div "psql -f location/to/query.sql -a -b -d my_db -U postgres" at bounding box center [507, 243] width 505 height 43
click at [446, 123] on div "CREATE TABLE public .person ( id INTEGER , first_name VARCHAR ( 50 ), last_name…" at bounding box center [507, 64] width 505 height 142
click at [214, 110] on icon at bounding box center [215, 111] width 10 height 10
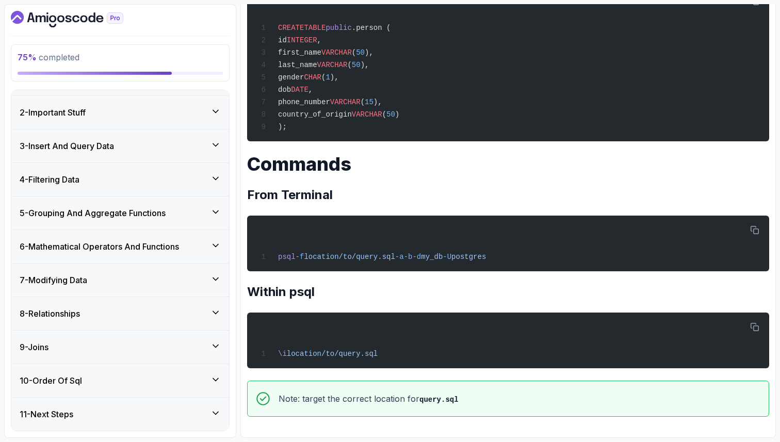
click at [214, 143] on icon at bounding box center [215, 145] width 10 height 10
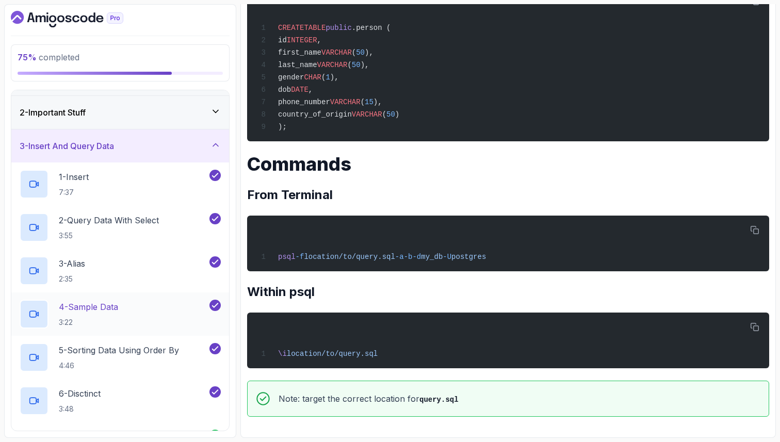
click at [127, 303] on div "4 - Sample Data 3:22" at bounding box center [114, 314] width 188 height 29
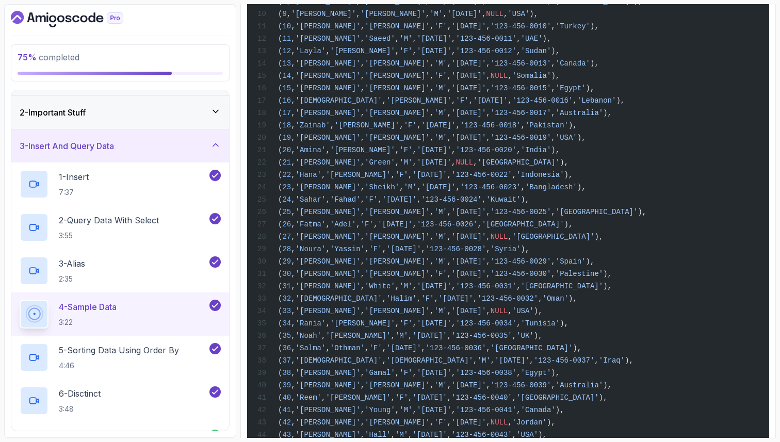
click at [777, 145] on section "75 % completed 1 - Intro 2 - Important Stuff 3 - Insert And Query Data 1 - Inse…" at bounding box center [390, 221] width 780 height 442
click at [777, 143] on section "75 % completed 1 - Intro 2 - Important Stuff 3 - Insert And Query Data 1 - Inse…" at bounding box center [390, 221] width 780 height 442
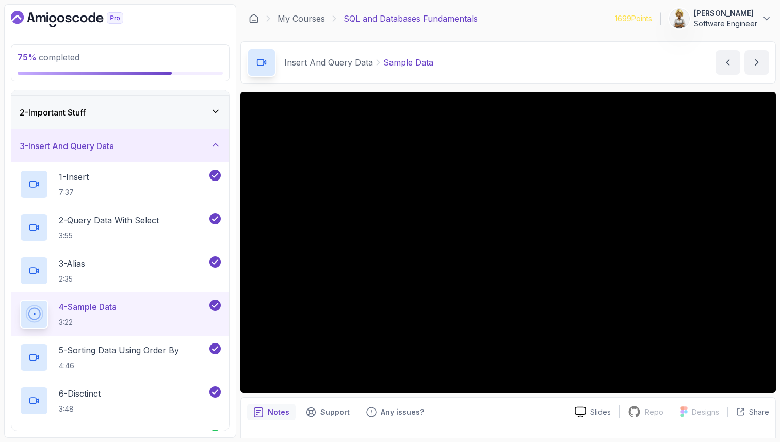
click at [218, 144] on icon at bounding box center [215, 145] width 10 height 10
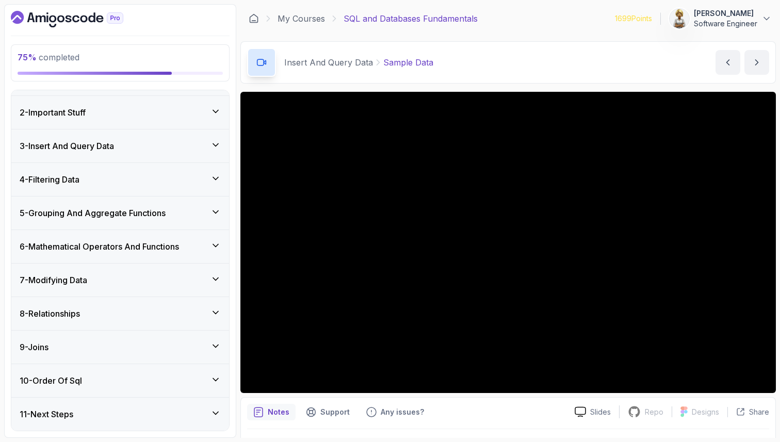
click at [217, 345] on icon at bounding box center [215, 346] width 10 height 10
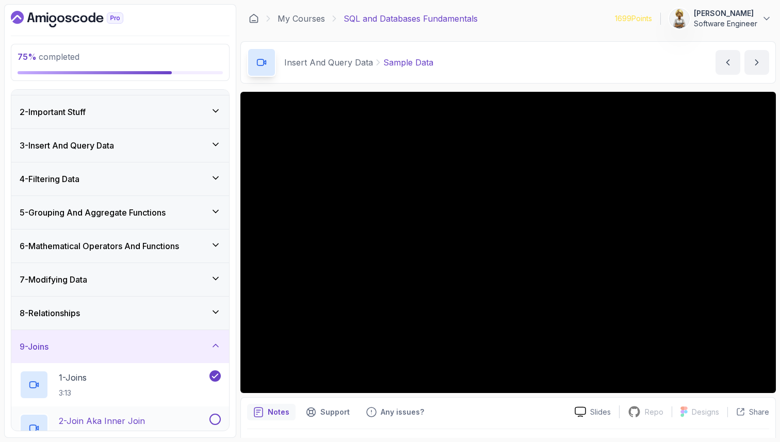
click at [148, 423] on div "2 - Join Aka Inner Join 6:04" at bounding box center [114, 428] width 188 height 29
click at [213, 344] on icon at bounding box center [215, 345] width 10 height 10
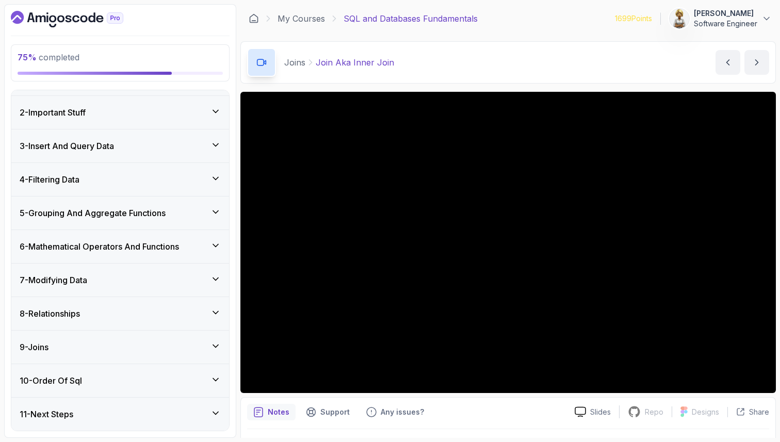
click at [218, 378] on icon at bounding box center [215, 379] width 5 height 3
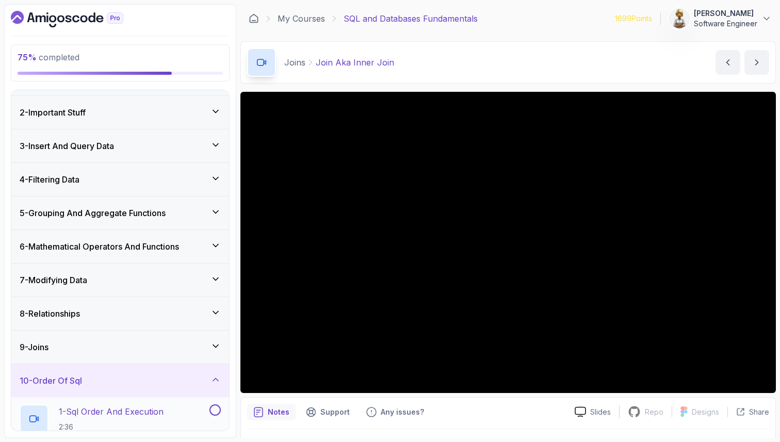
click at [149, 414] on p "1 - Sql Order And Execution" at bounding box center [111, 411] width 105 height 12
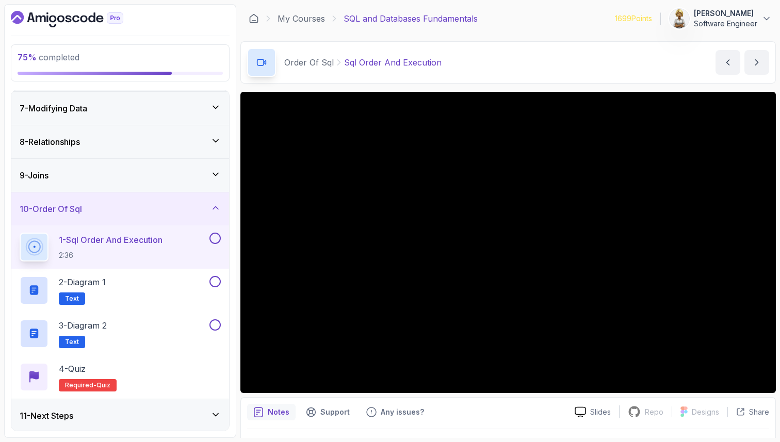
scroll to position [201, 0]
click at [139, 287] on div "2 - Diagram 1 Text" at bounding box center [114, 289] width 188 height 29
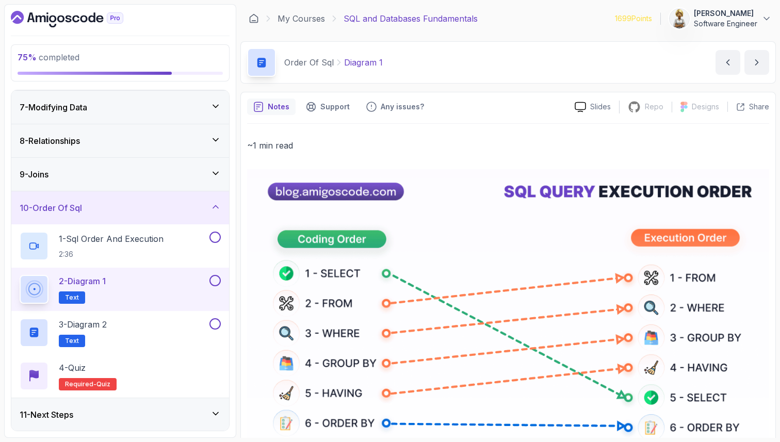
click at [216, 207] on icon at bounding box center [215, 207] width 10 height 10
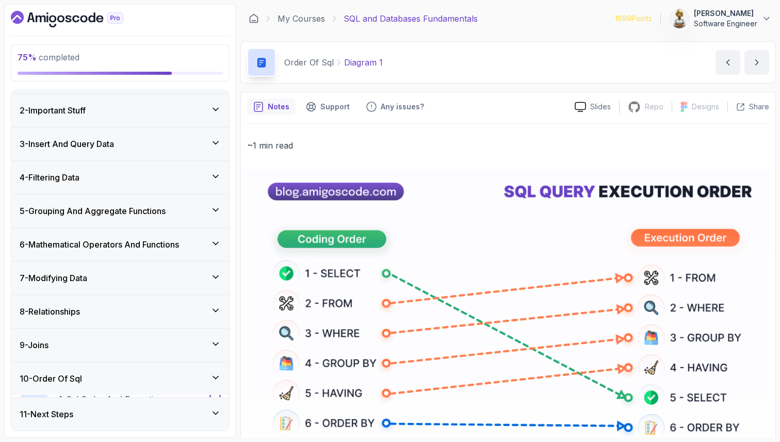
scroll to position [28, 0]
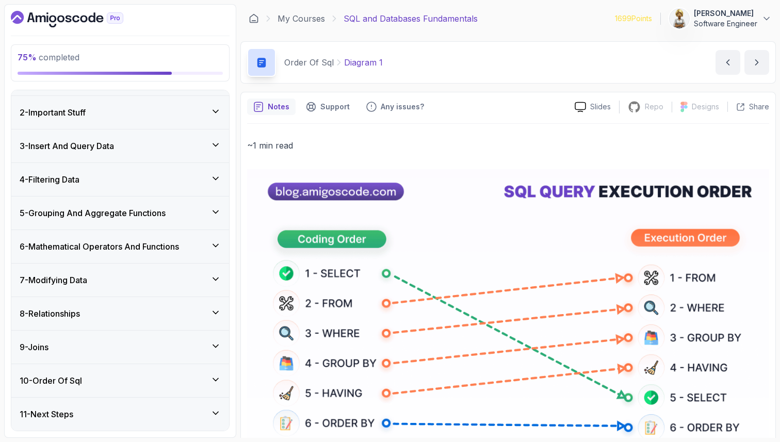
click at [216, 412] on icon at bounding box center [215, 413] width 10 height 10
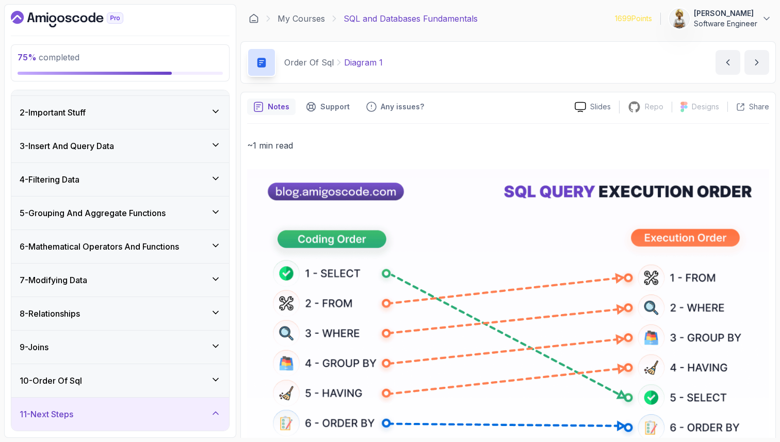
click at [139, 425] on div "11 - Next Steps" at bounding box center [120, 414] width 218 height 33
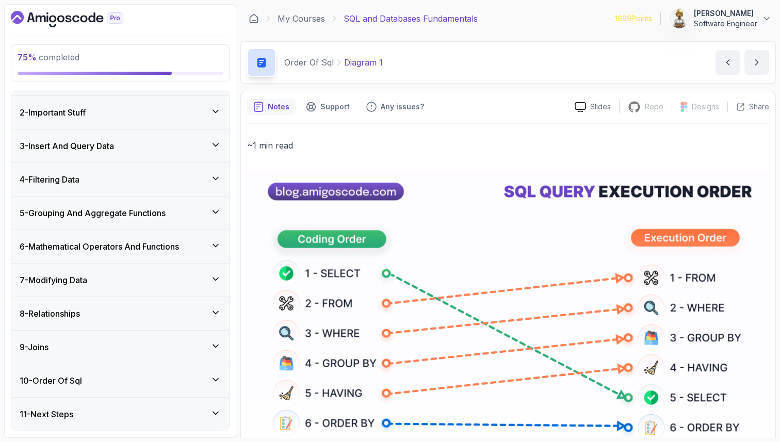
click at [212, 413] on icon at bounding box center [215, 413] width 10 height 10
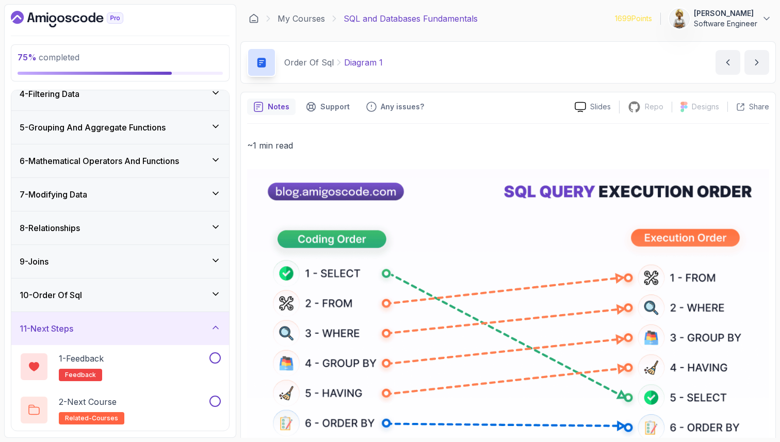
scroll to position [114, 0]
click at [170, 397] on div "2 - Next Course related-courses" at bounding box center [114, 409] width 188 height 29
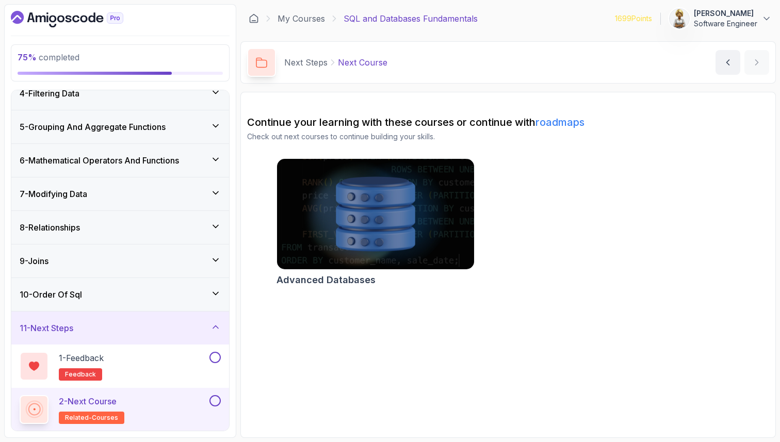
click at [213, 323] on icon at bounding box center [215, 327] width 10 height 10
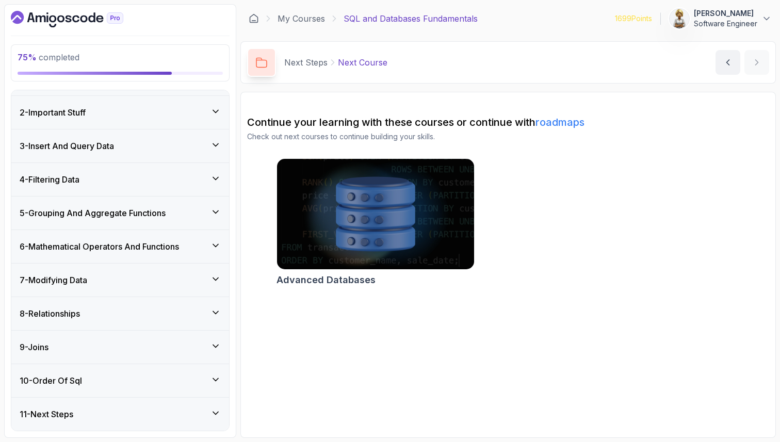
scroll to position [28, 0]
